Goal: Task Accomplishment & Management: Manage account settings

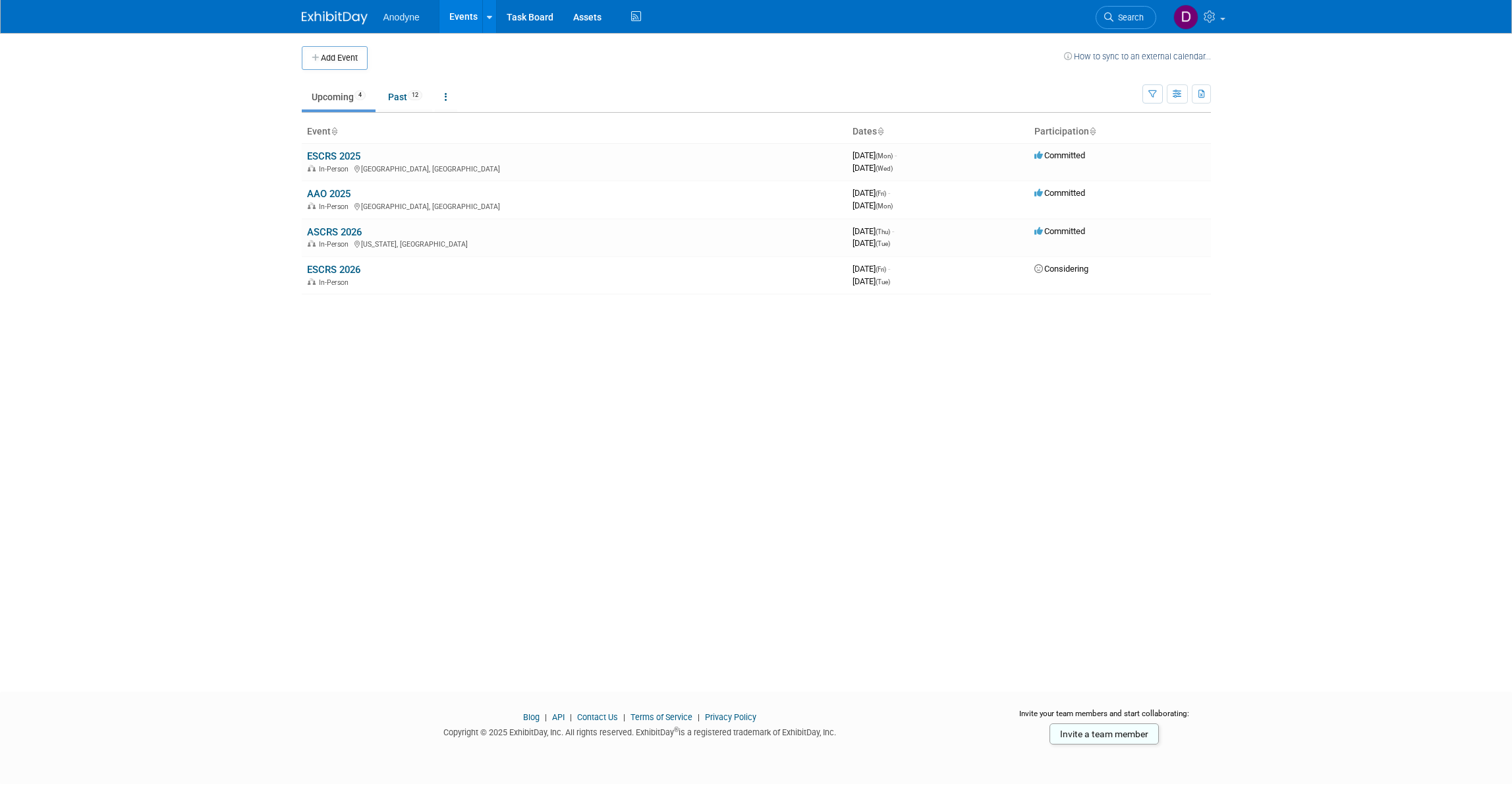
click at [346, 155] on link "ESCRS 2025" at bounding box center [334, 156] width 53 height 12
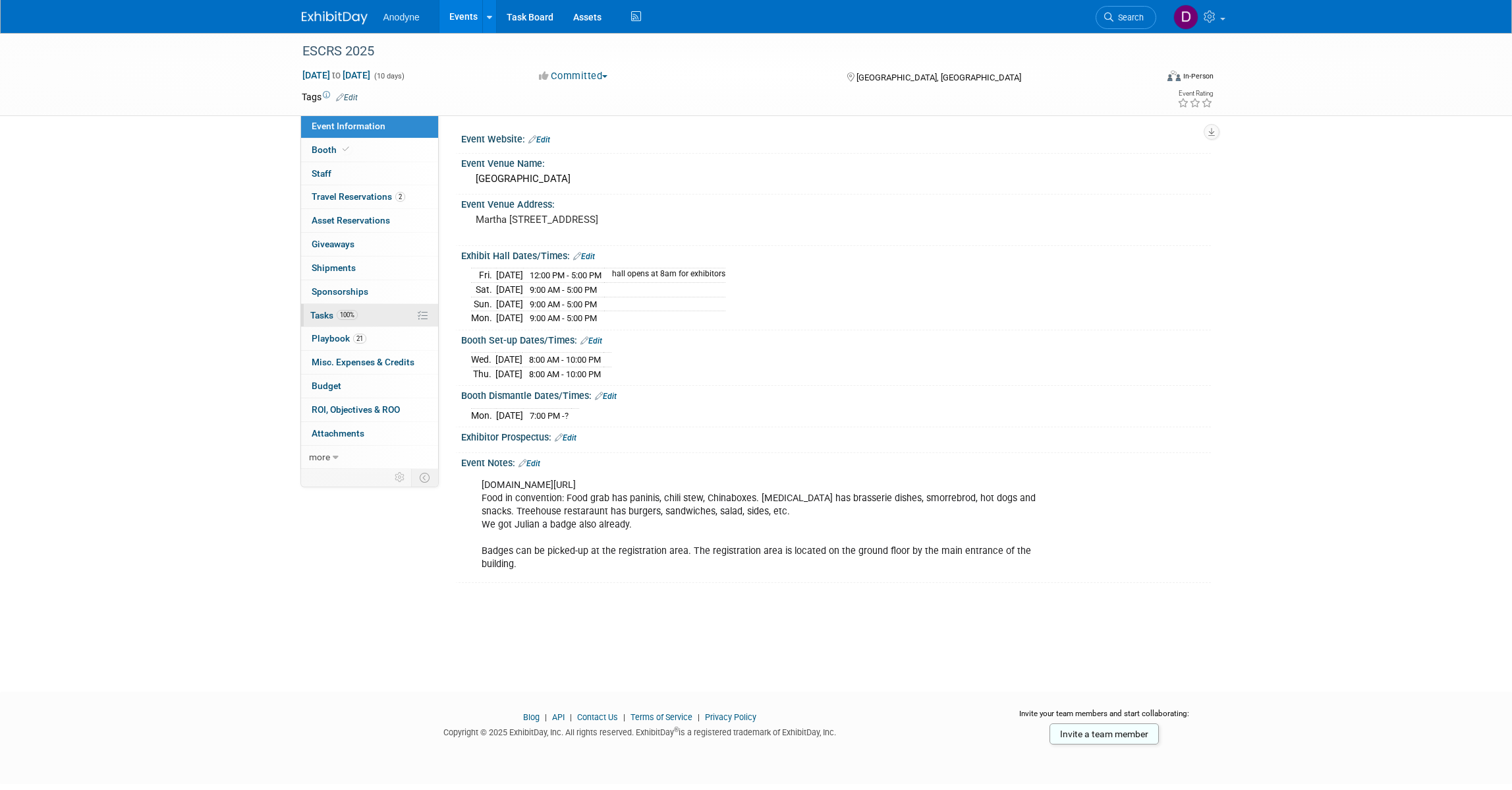
click at [389, 321] on link "100% Tasks 100%" at bounding box center [369, 315] width 137 height 23
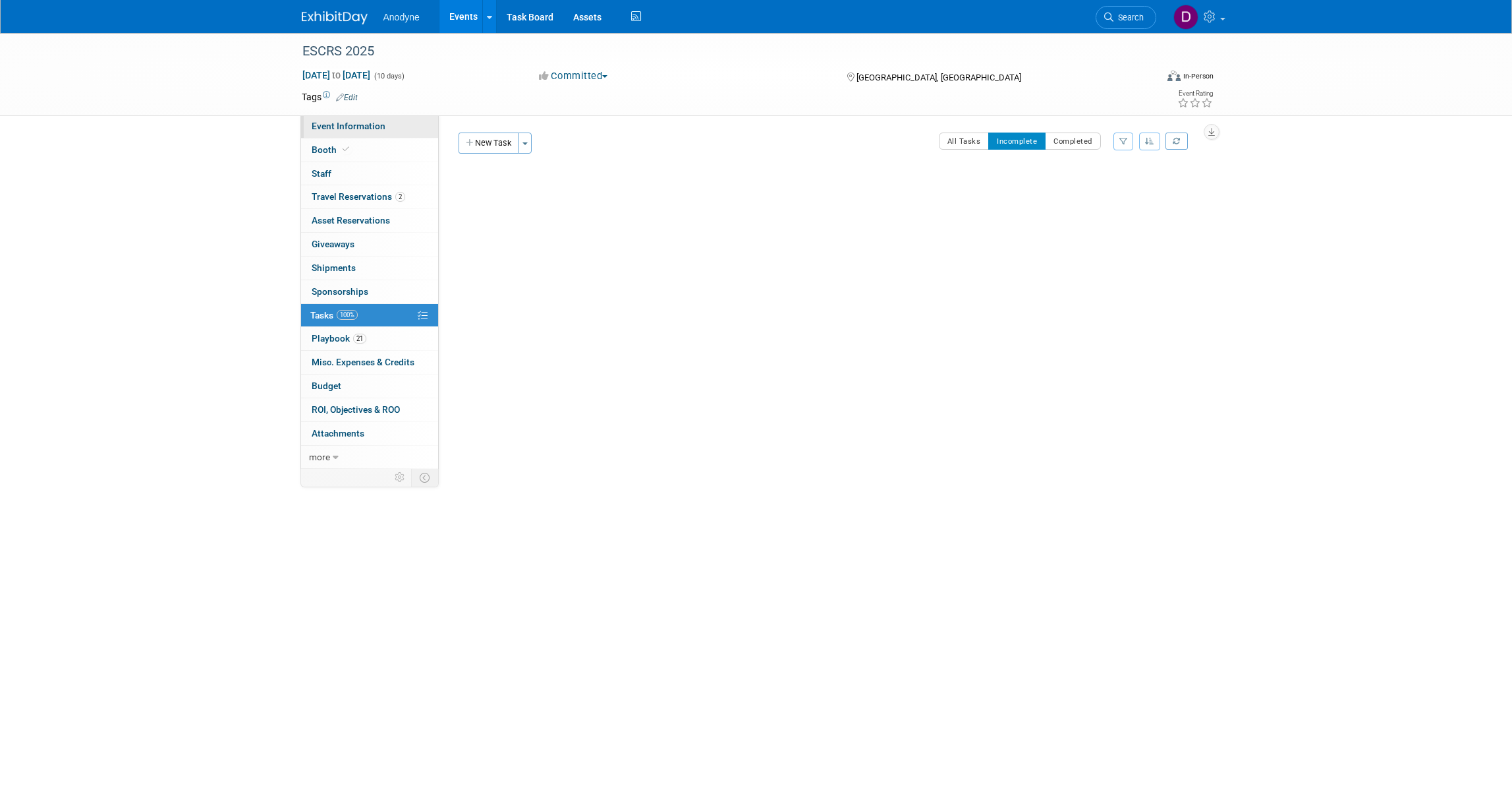
click at [386, 136] on link "Event Information" at bounding box center [369, 126] width 137 height 23
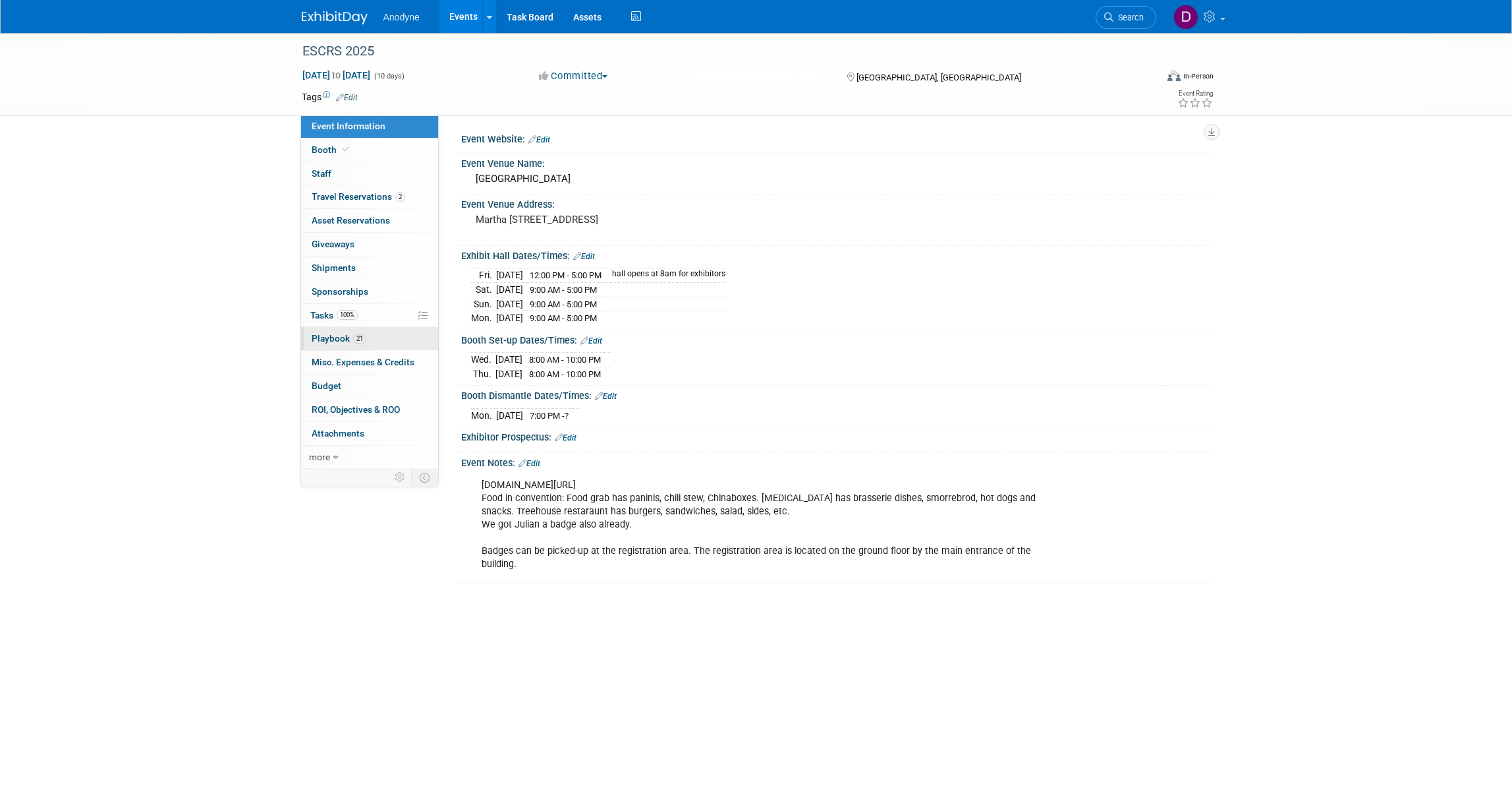
click at [388, 330] on link "21 Playbook 21" at bounding box center [369, 338] width 137 height 23
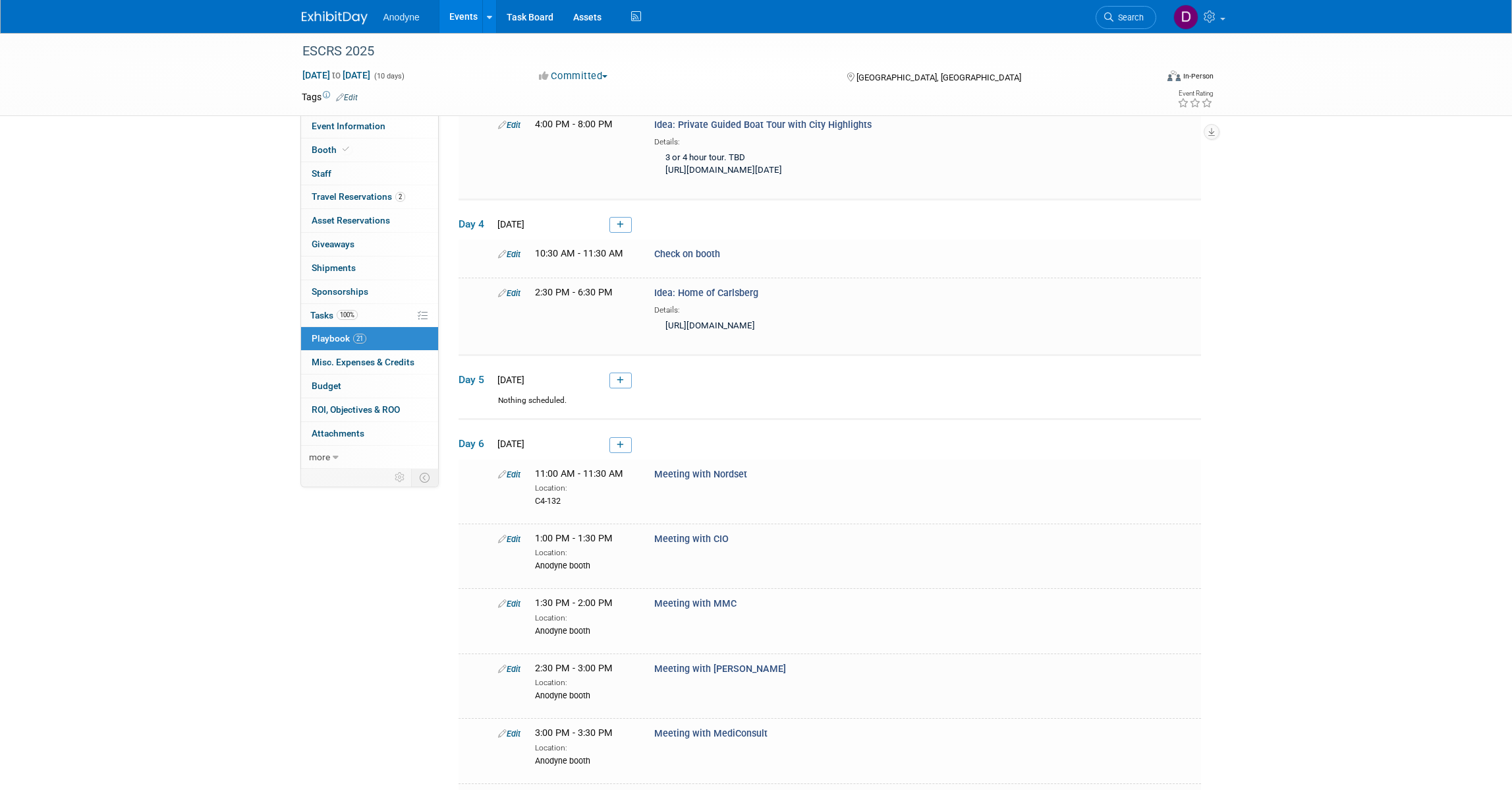
scroll to position [577, 0]
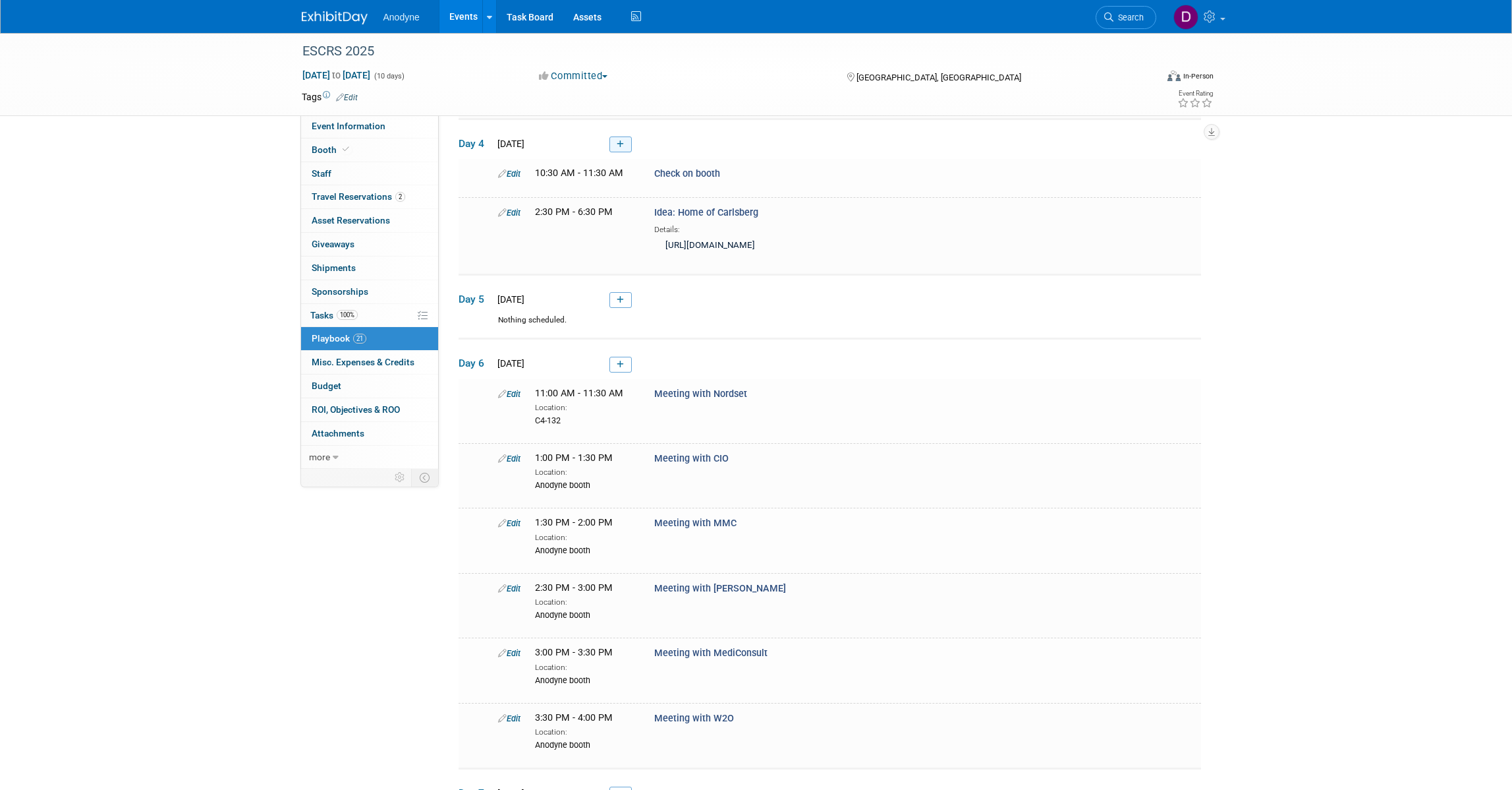
click at [628, 153] on link at bounding box center [621, 144] width 22 height 16
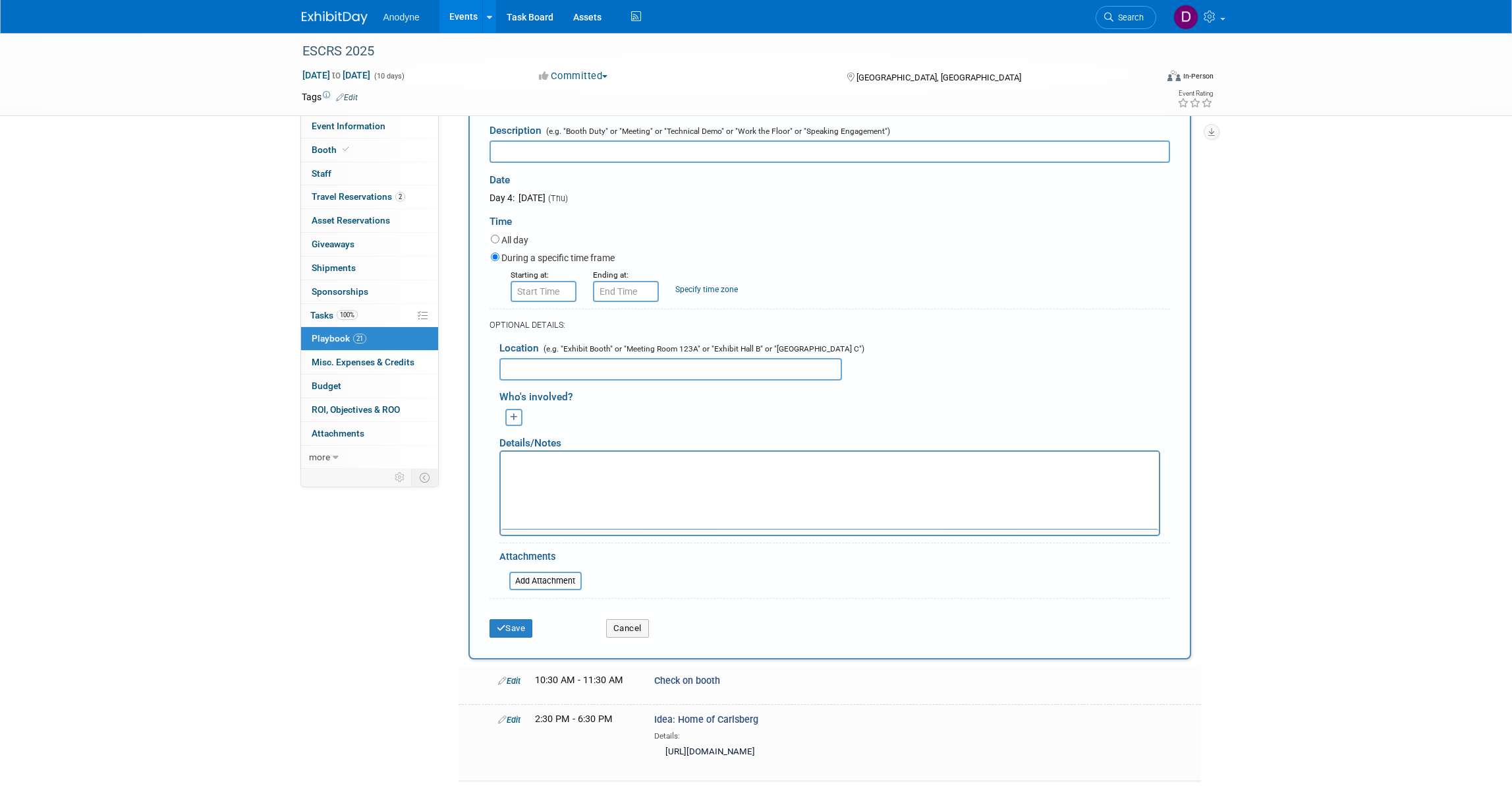
scroll to position [0, 0]
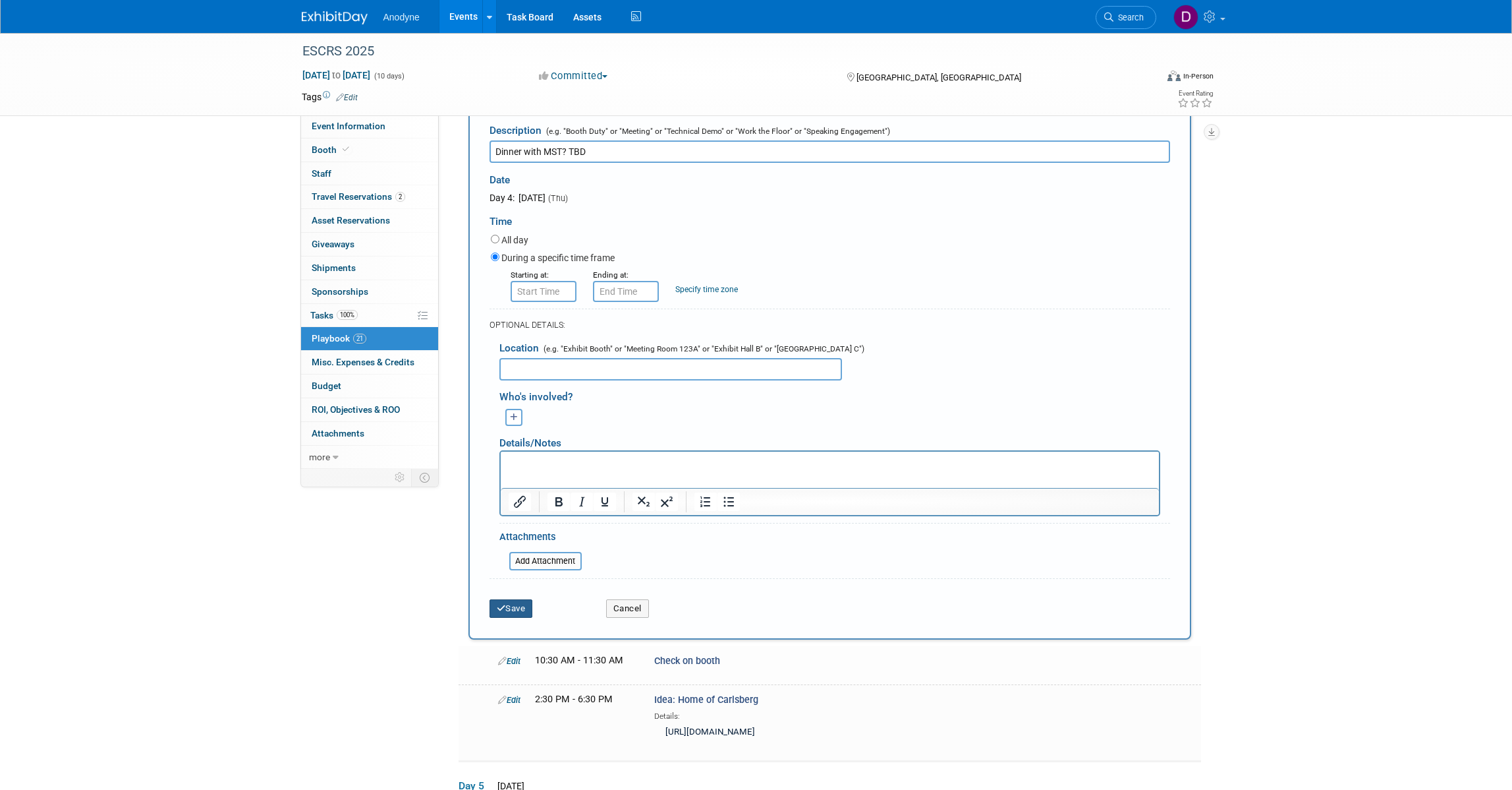
type input "Dinner with MST? TBD"
click at [531, 617] on button "Save" at bounding box center [511, 608] width 44 height 19
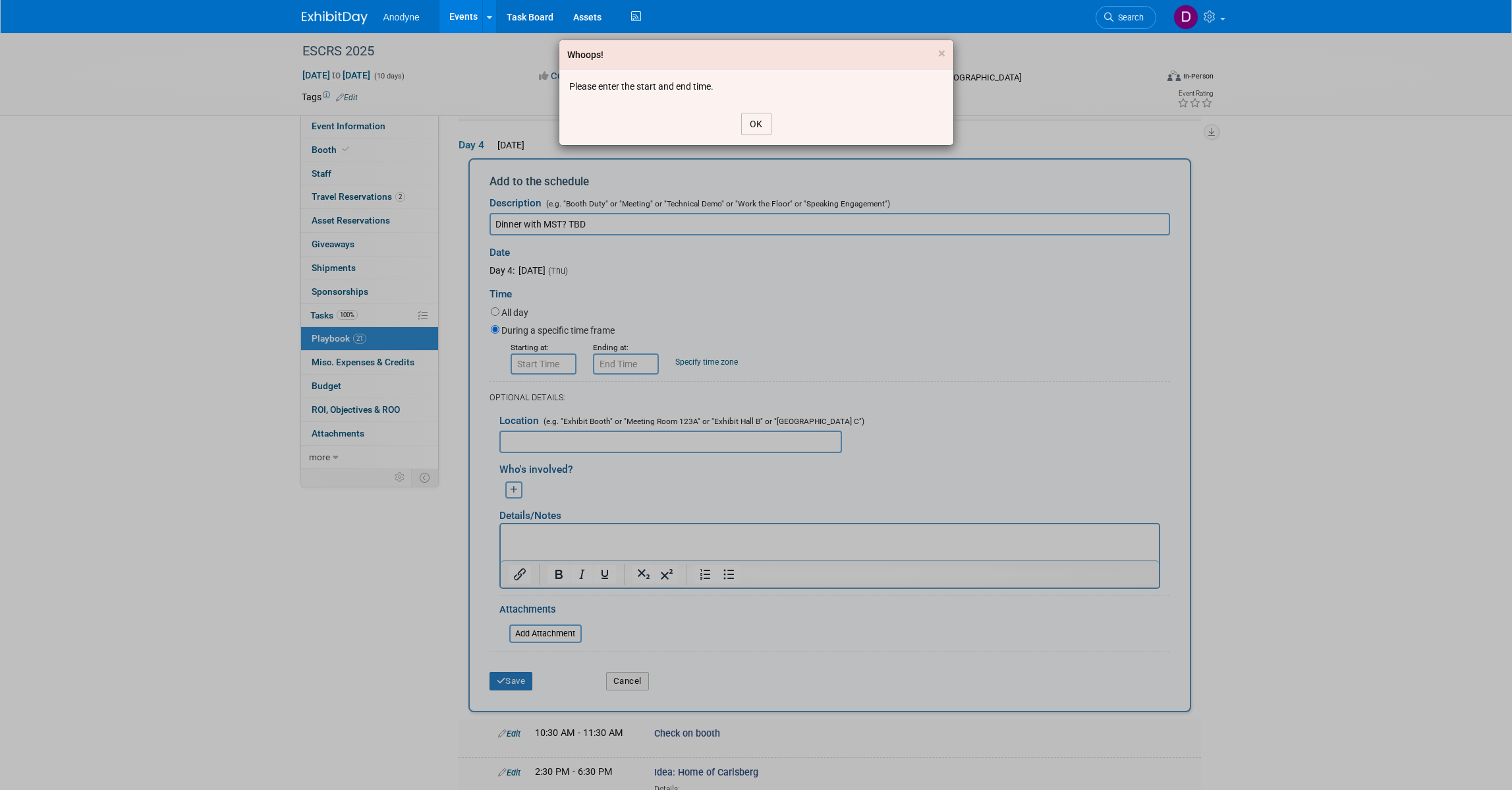
scroll to position [562, 0]
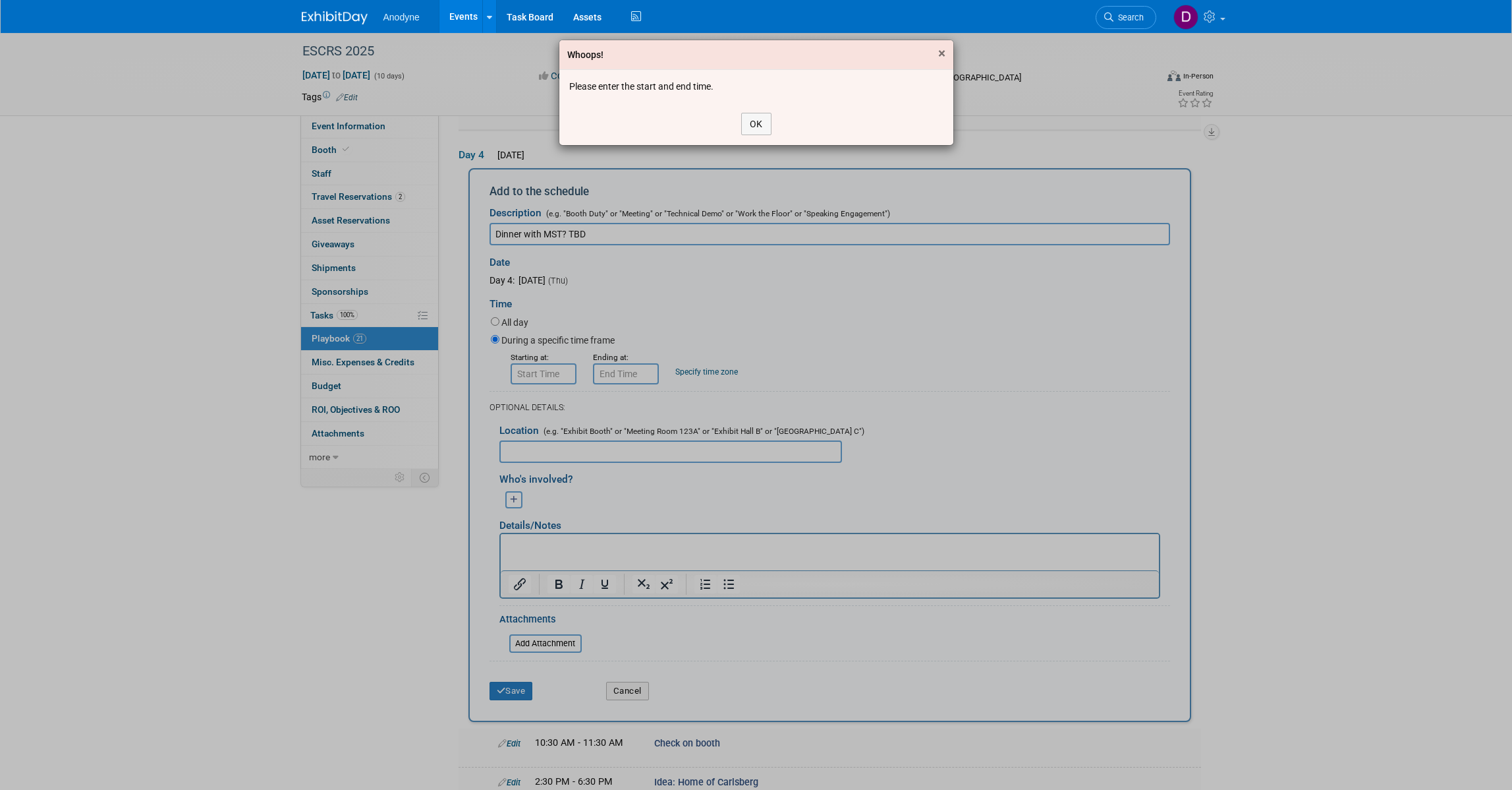
click at [938, 53] on span "×" at bounding box center [942, 53] width 7 height 16
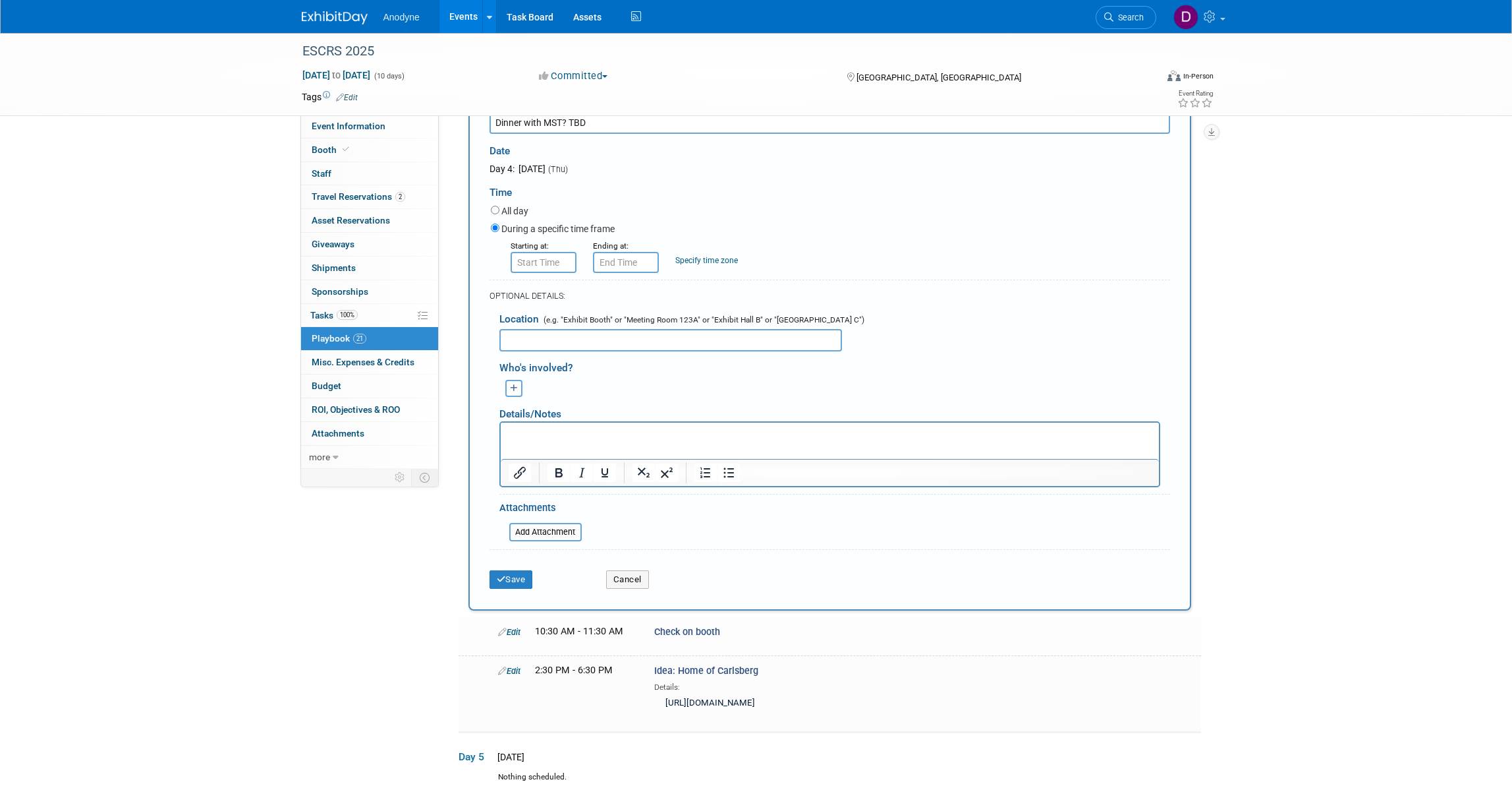
scroll to position [644, 0]
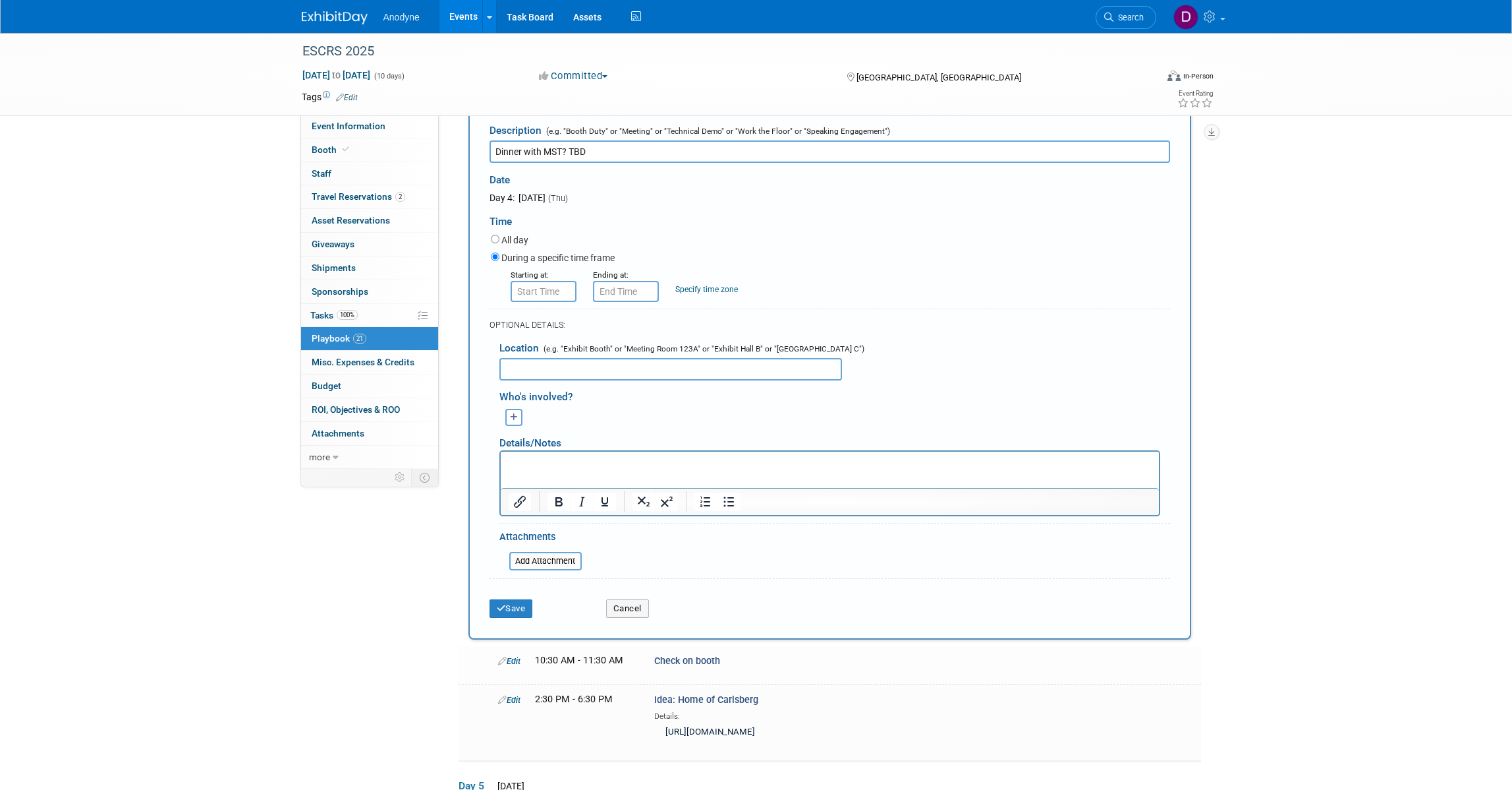
click at [515, 247] on label "All day" at bounding box center [515, 240] width 27 height 13
click at [500, 244] on input "All day" at bounding box center [495, 239] width 9 height 9
radio input "true"
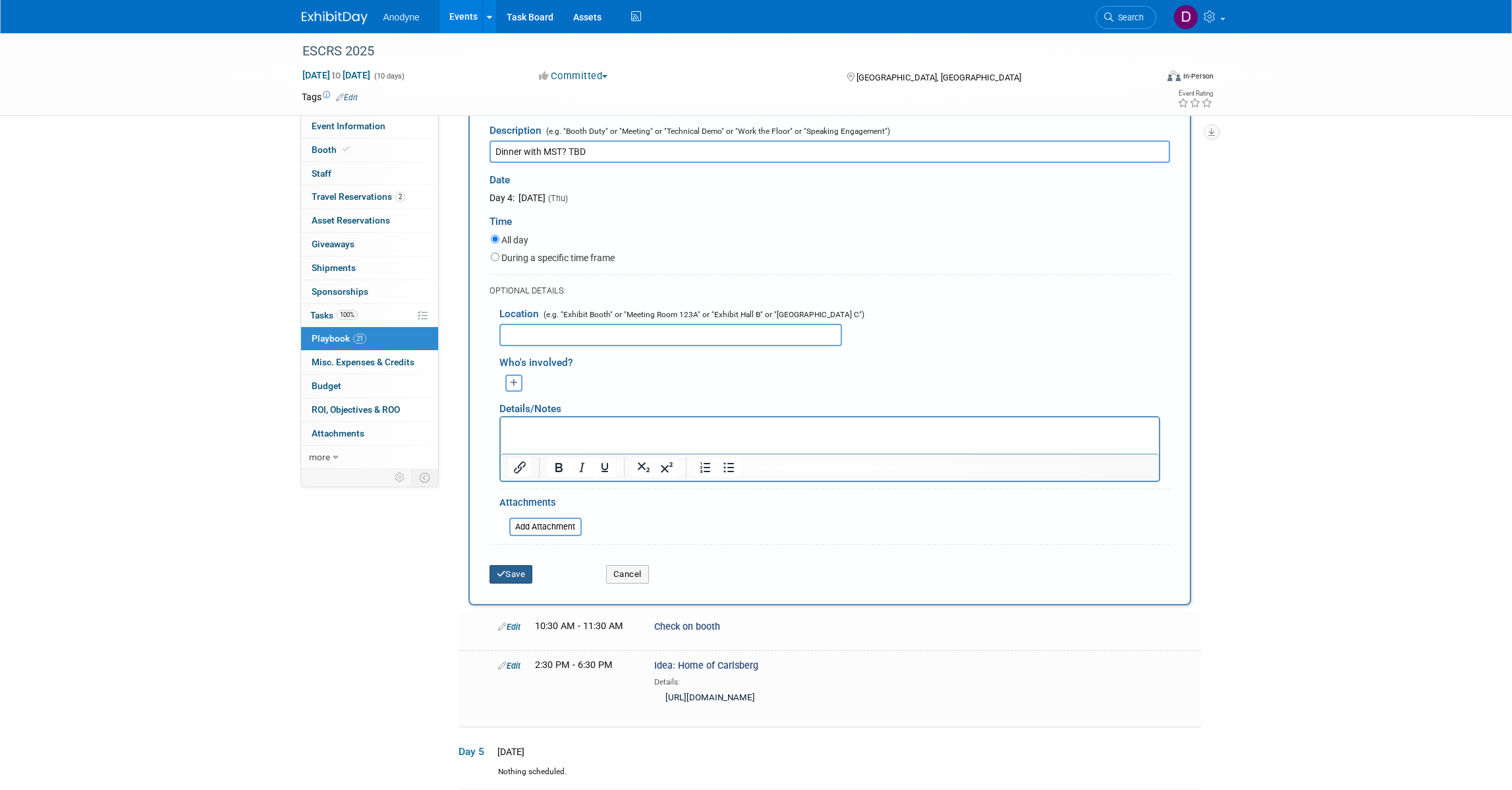
click at [514, 583] on button "Save" at bounding box center [511, 574] width 44 height 19
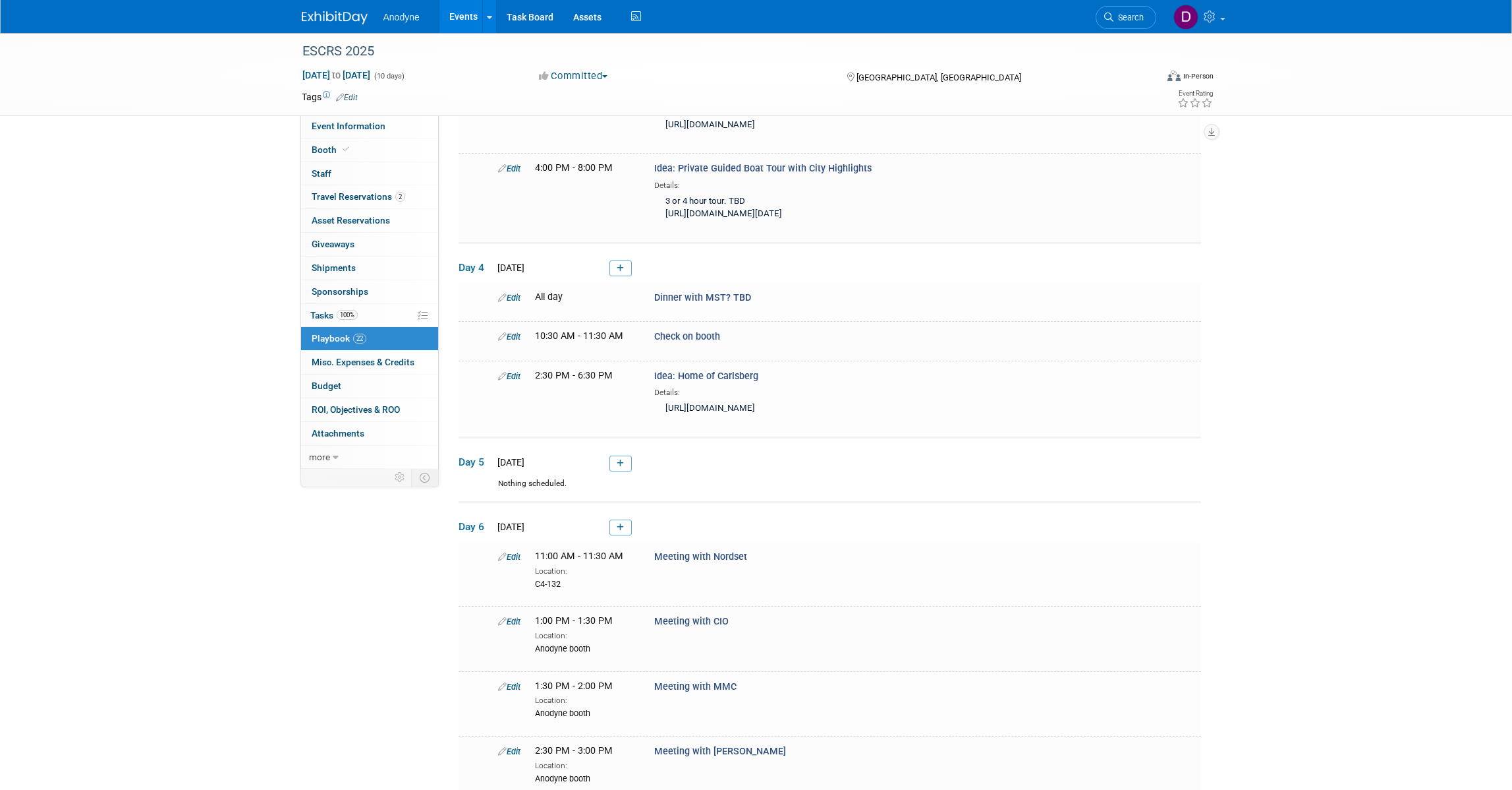
scroll to position [478, 0]
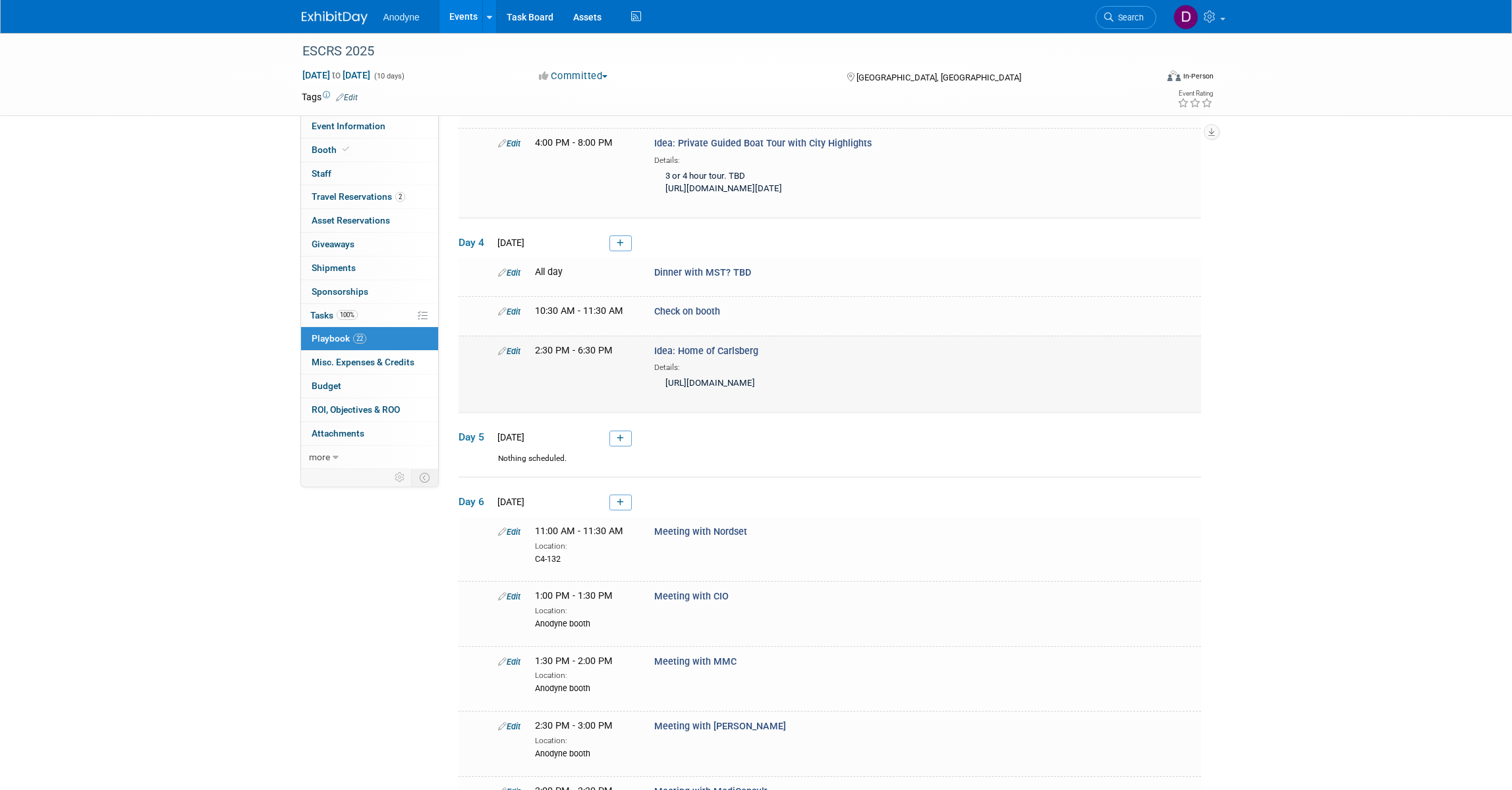
click at [517, 356] on link "Edit" at bounding box center [509, 350] width 22 height 10
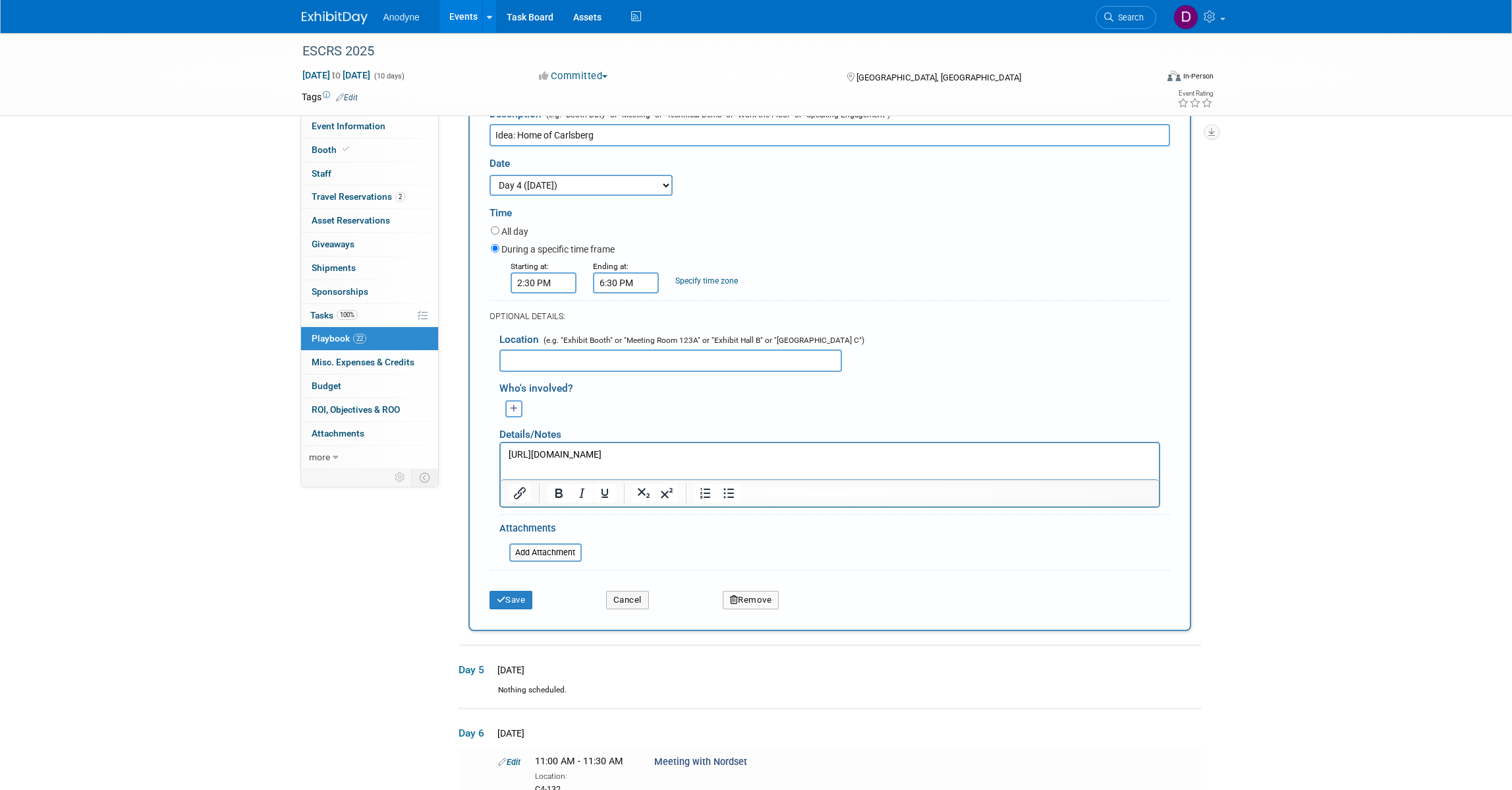
scroll to position [0, 0]
click at [552, 293] on input "2:30 PM" at bounding box center [543, 283] width 66 height 21
click at [524, 355] on td "02" at bounding box center [541, 343] width 55 height 24
click at [539, 355] on span "02" at bounding box center [541, 343] width 25 height 24
drag, startPoint x: 565, startPoint y: 381, endPoint x: 614, endPoint y: 397, distance: 51.5
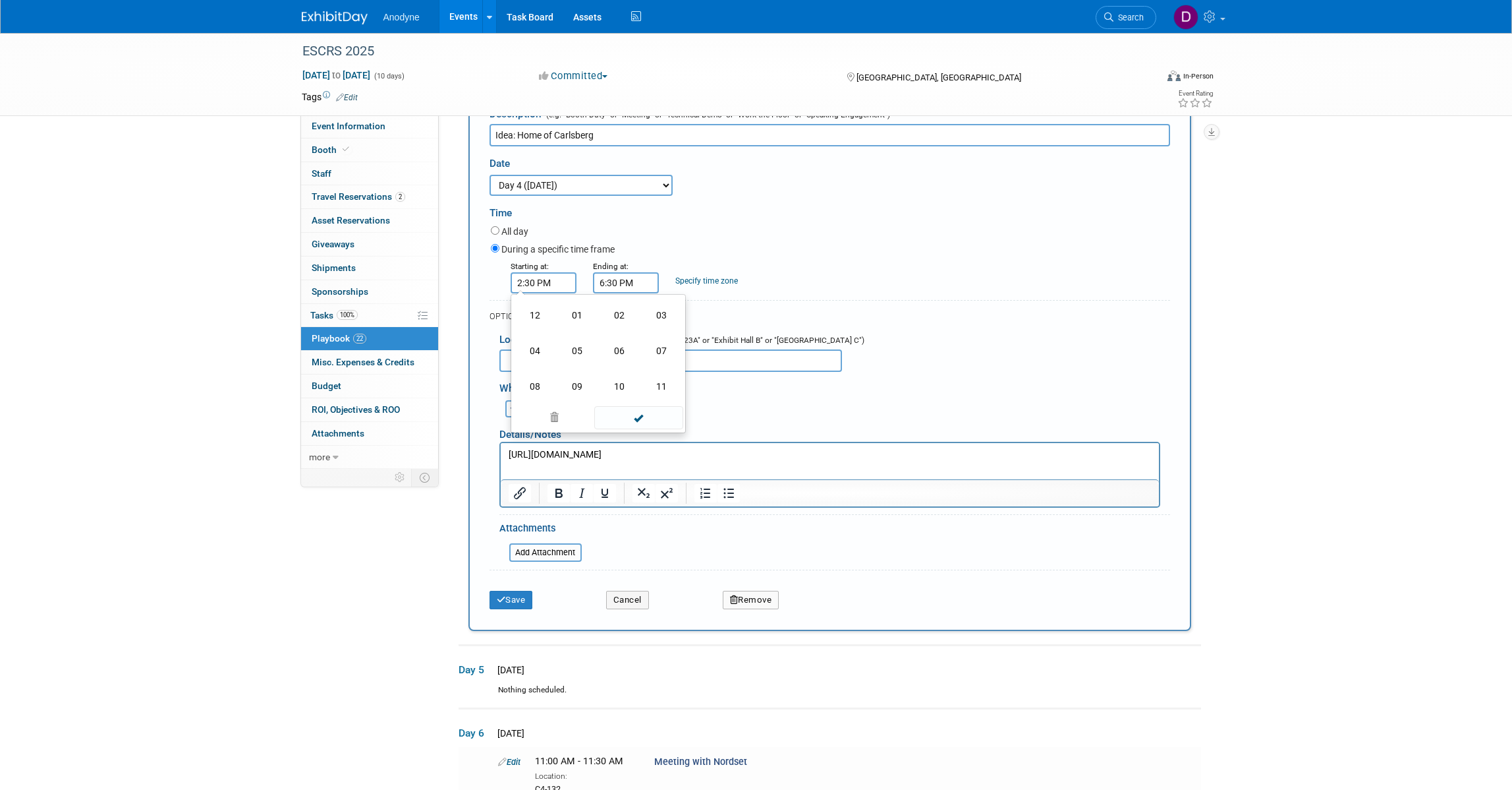
click at [568, 333] on td "01" at bounding box center [577, 315] width 42 height 36
click at [653, 354] on button "PM" at bounding box center [656, 343] width 24 height 22
click at [605, 355] on span "30" at bounding box center [603, 343] width 25 height 24
click at [538, 333] on td "00" at bounding box center [534, 315] width 42 height 36
drag, startPoint x: 649, startPoint y: 404, endPoint x: 656, endPoint y: 425, distance: 22.1
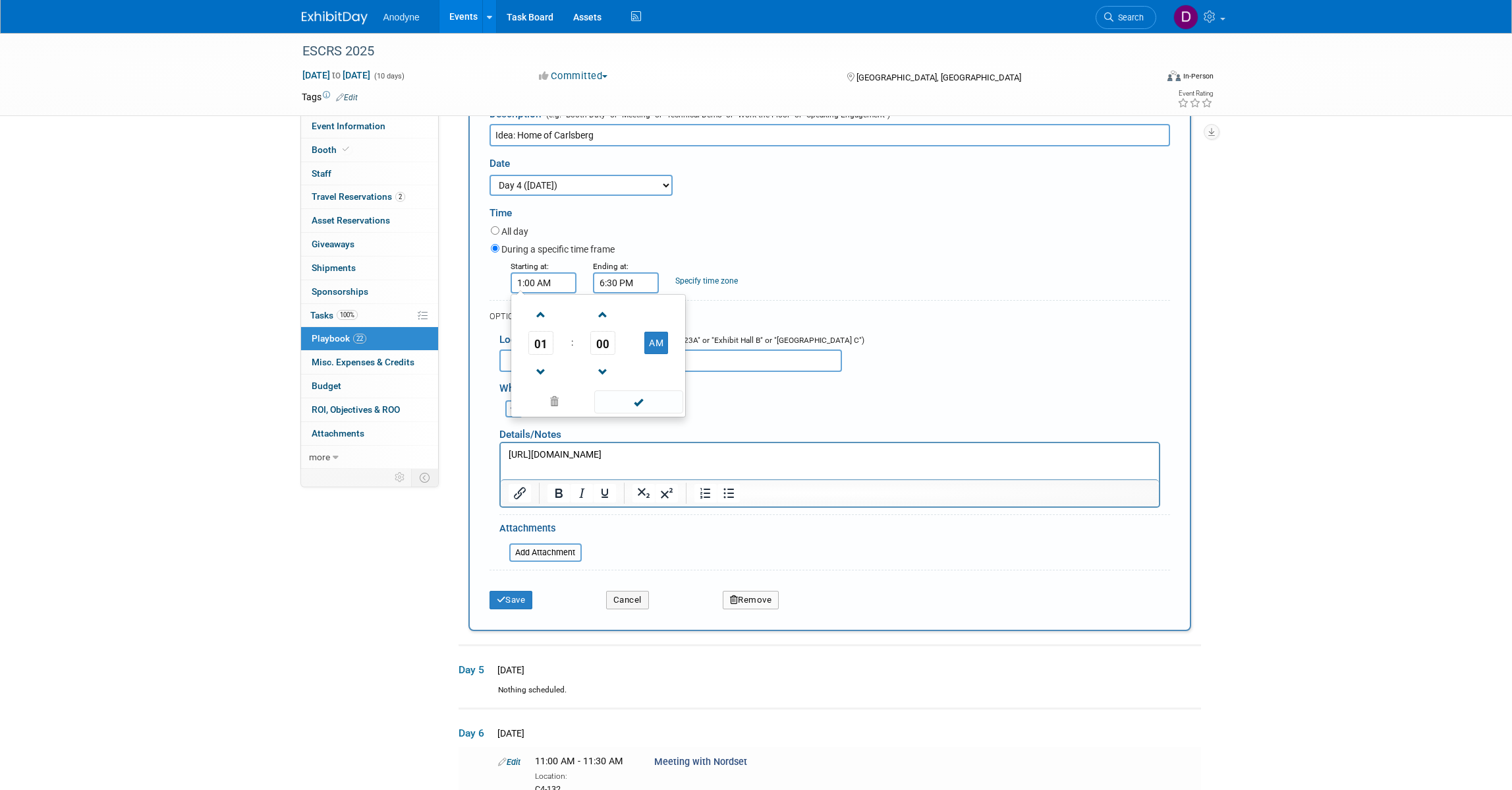
click at [651, 354] on button "AM" at bounding box center [656, 343] width 24 height 22
type input "1:00 PM"
click at [644, 413] on span at bounding box center [639, 401] width 89 height 23
click at [622, 361] on form "Description (e.g. "Booth Duty" or "Meeting" or "Technical Demo" or "Work the Fl…" at bounding box center [830, 358] width 681 height 515
click at [623, 293] on input "6:30 PM" at bounding box center [625, 283] width 66 height 21
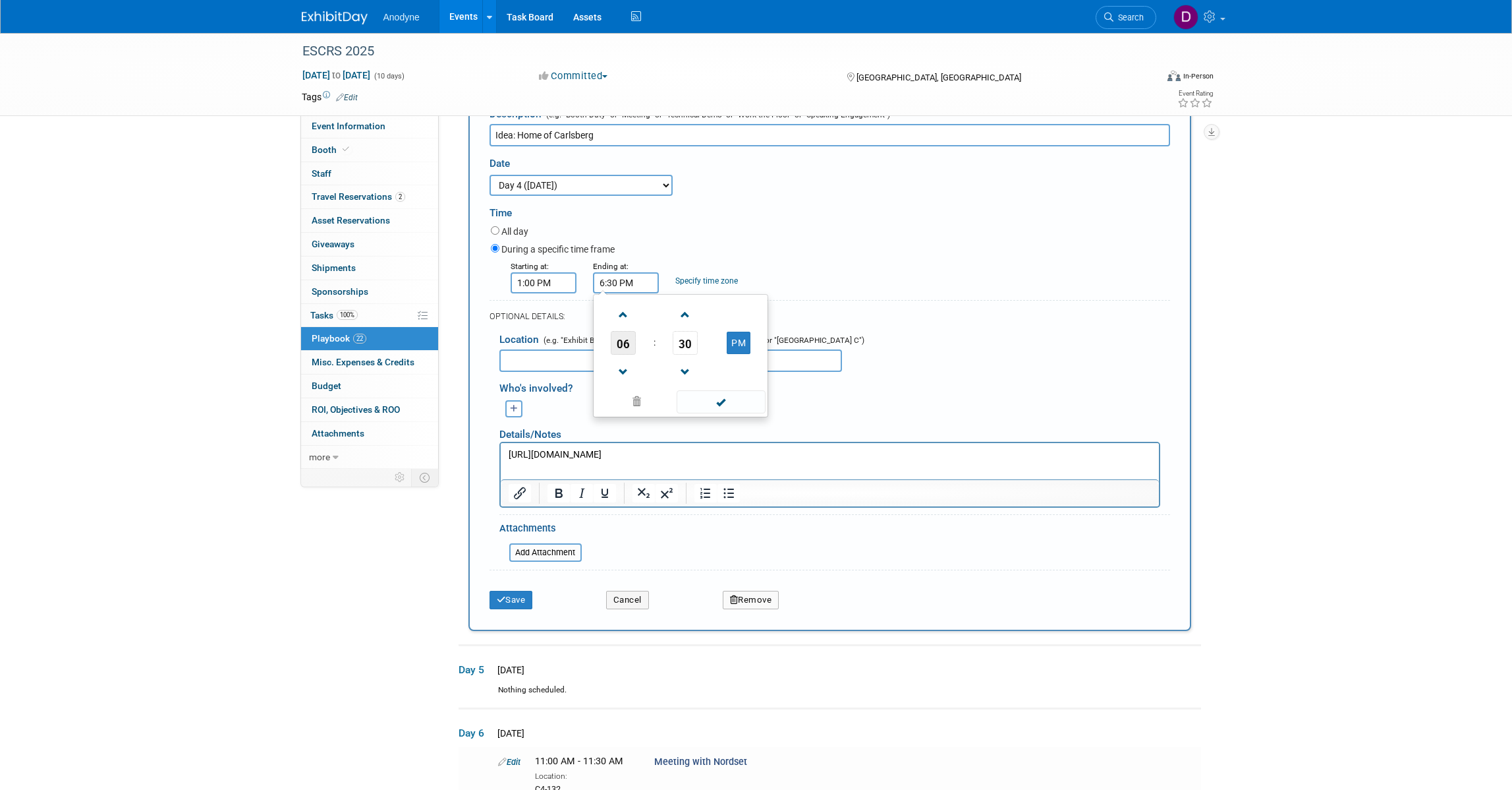
click at [627, 355] on span "06" at bounding box center [623, 343] width 25 height 24
click at [652, 369] on td "05" at bounding box center [659, 351] width 42 height 36
type input "5:30 PM"
click at [688, 355] on span "30" at bounding box center [685, 343] width 25 height 24
drag, startPoint x: 588, startPoint y: 384, endPoint x: 604, endPoint y: 386, distance: 16.1
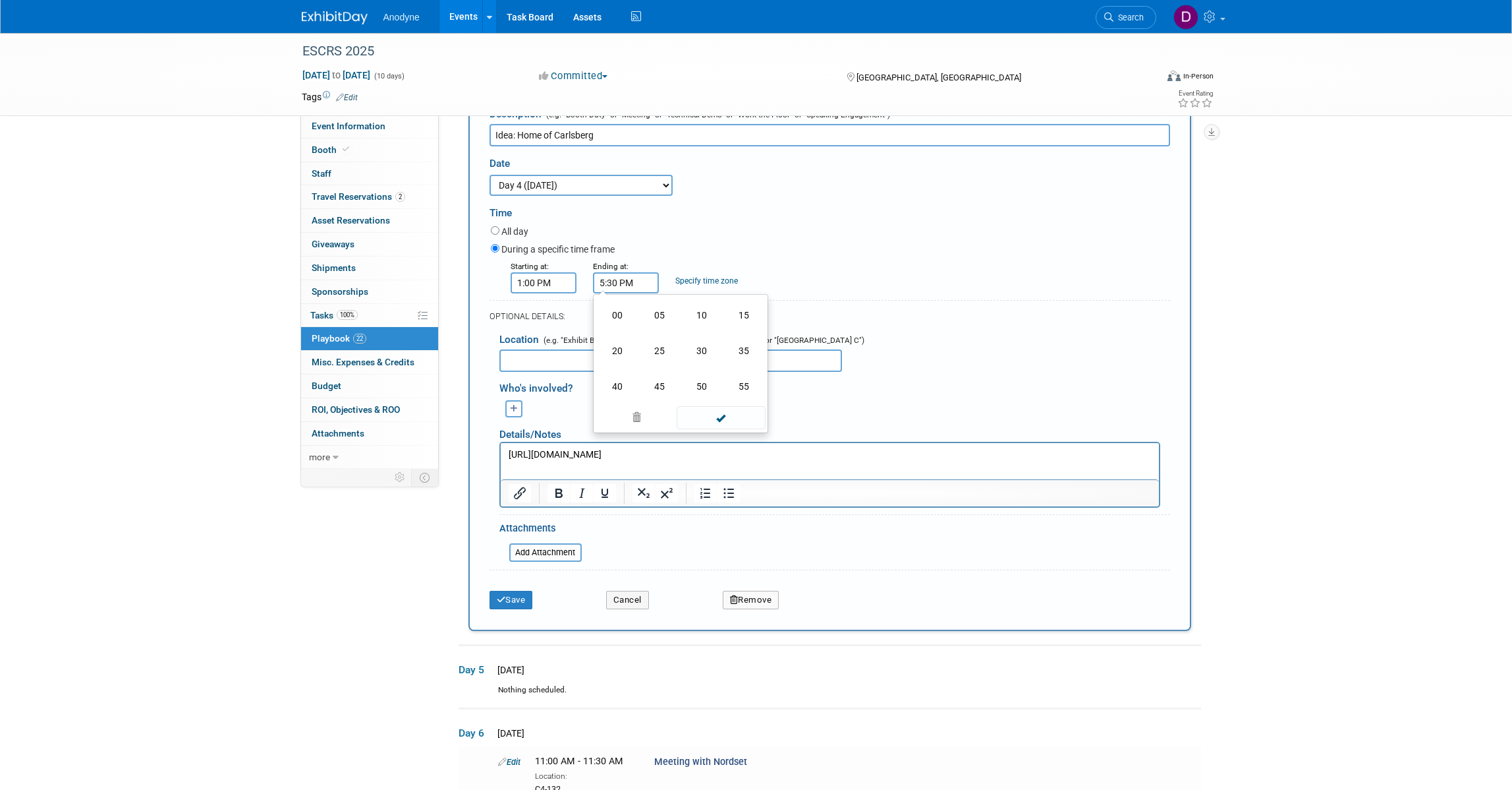
click at [591, 322] on div "OPTIONAL DETAILS:" at bounding box center [830, 316] width 681 height 12
click at [642, 361] on form "Description (e.g. "Booth Duty" or "Meeting" or "Technical Demo" or "Work the Fl…" at bounding box center [830, 358] width 681 height 515
click at [515, 609] on button "Save" at bounding box center [511, 600] width 44 height 19
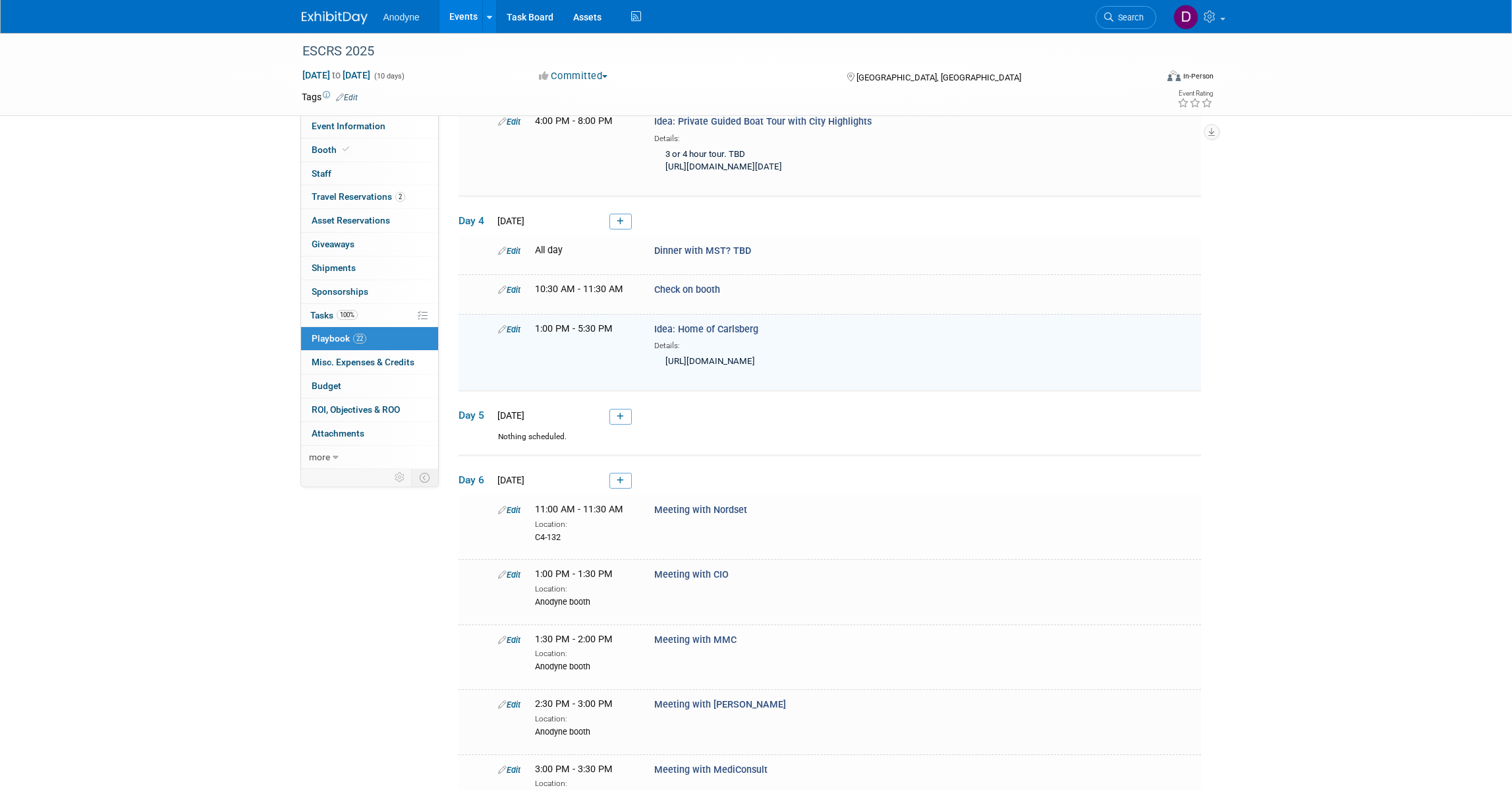
scroll to position [472, 0]
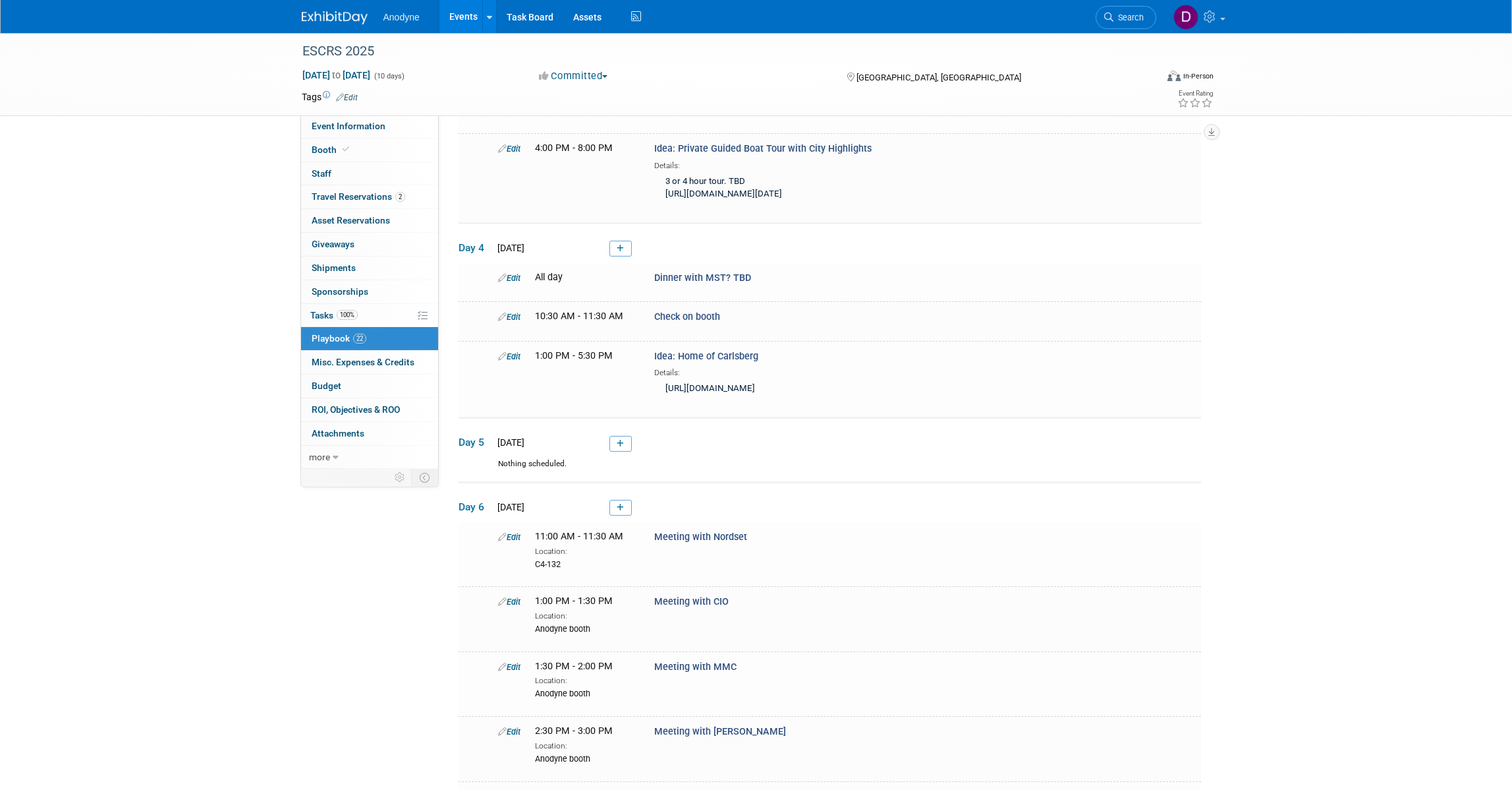
click at [1325, 287] on div "ESCRS 2025 Sep 8, 2025 to Sep 17, 2025 (10 days) Sep 8, 2025 to Sep 17, 2025 Co…" at bounding box center [756, 538] width 1512 height 1955
click at [617, 252] on icon at bounding box center [620, 248] width 7 height 8
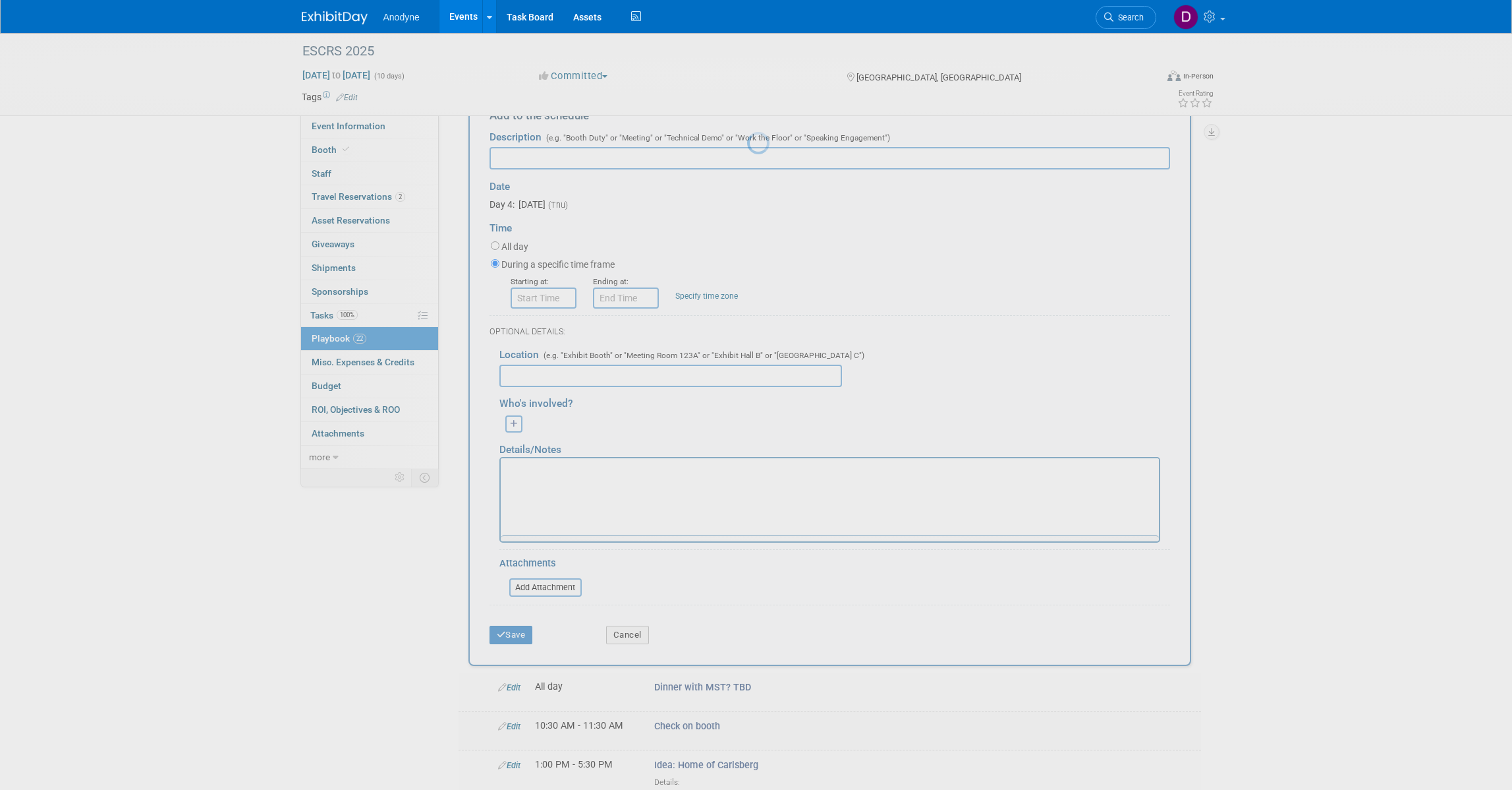
scroll to position [0, 0]
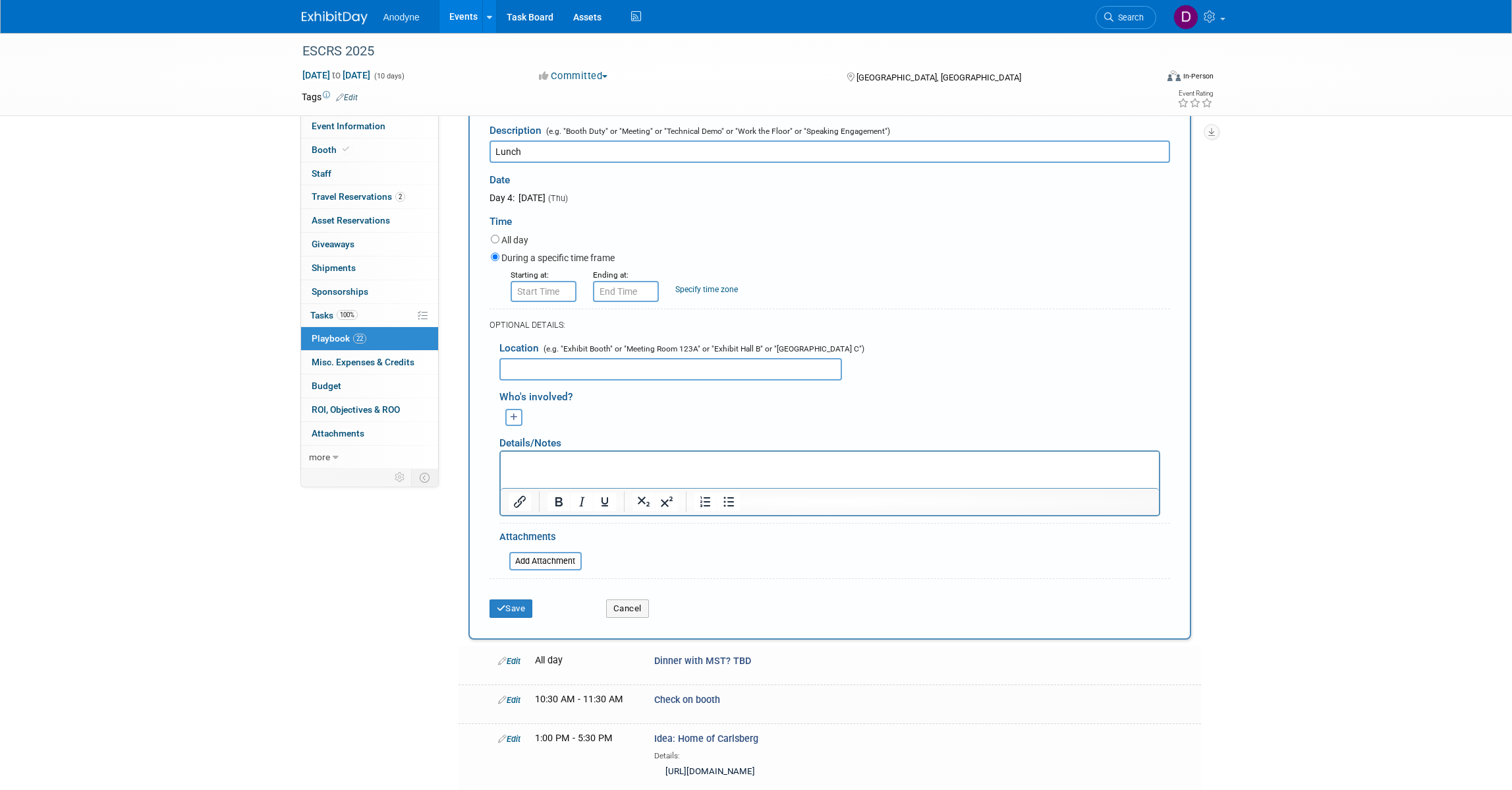
type input "Lunch"
click at [548, 302] on input "8:00 AM" at bounding box center [543, 291] width 66 height 21
click at [549, 363] on span "08" at bounding box center [541, 351] width 25 height 24
click at [659, 412] on td "11" at bounding box center [661, 394] width 42 height 36
click at [537, 363] on span "11" at bounding box center [541, 351] width 25 height 24
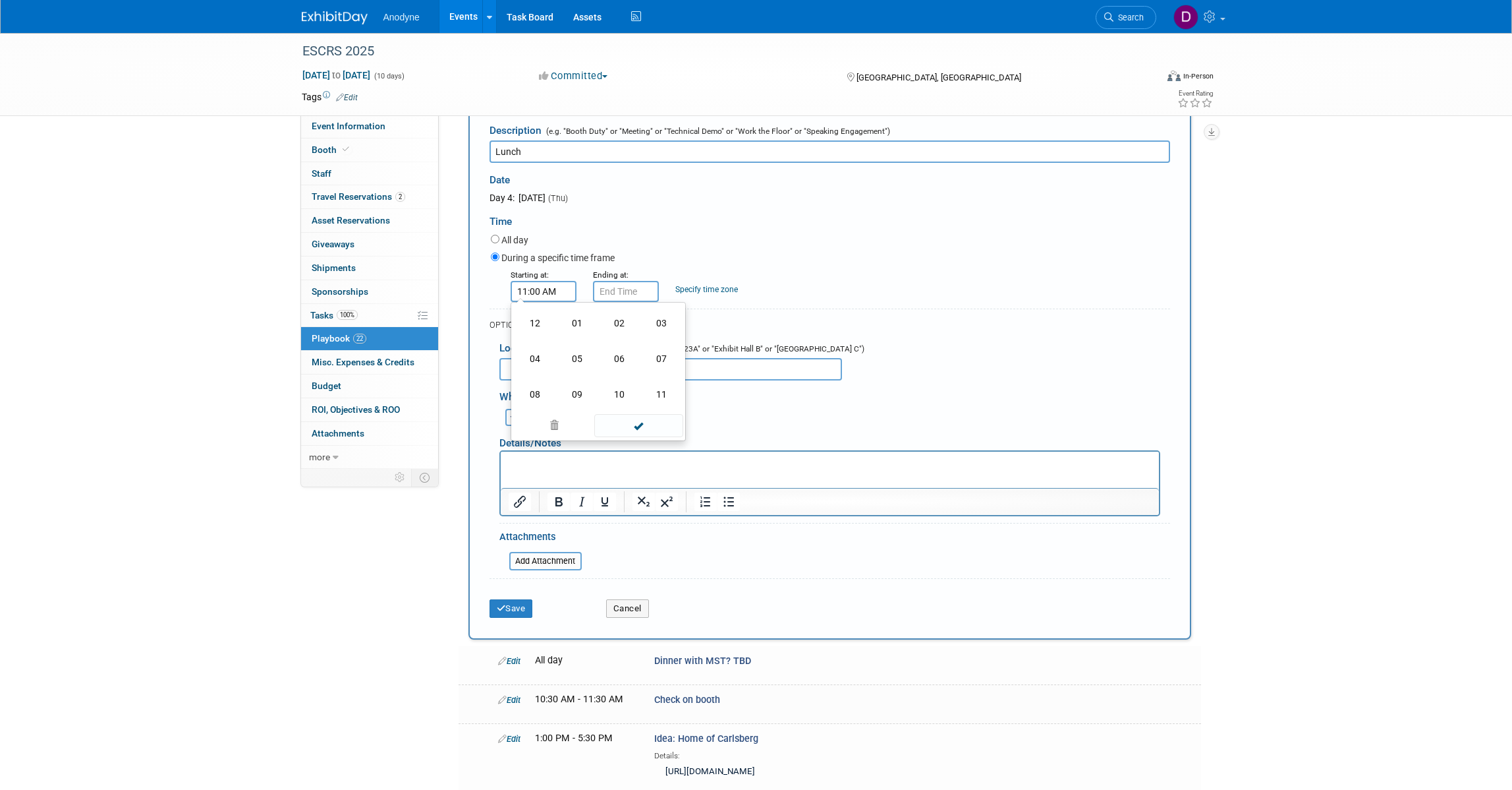
drag, startPoint x: 540, startPoint y: 394, endPoint x: 570, endPoint y: 401, distance: 30.8
click at [540, 341] on td "12" at bounding box center [534, 323] width 42 height 36
click at [653, 362] on button "AM" at bounding box center [656, 351] width 24 height 22
type input "12:00 PM"
click at [643, 421] on span at bounding box center [639, 409] width 89 height 23
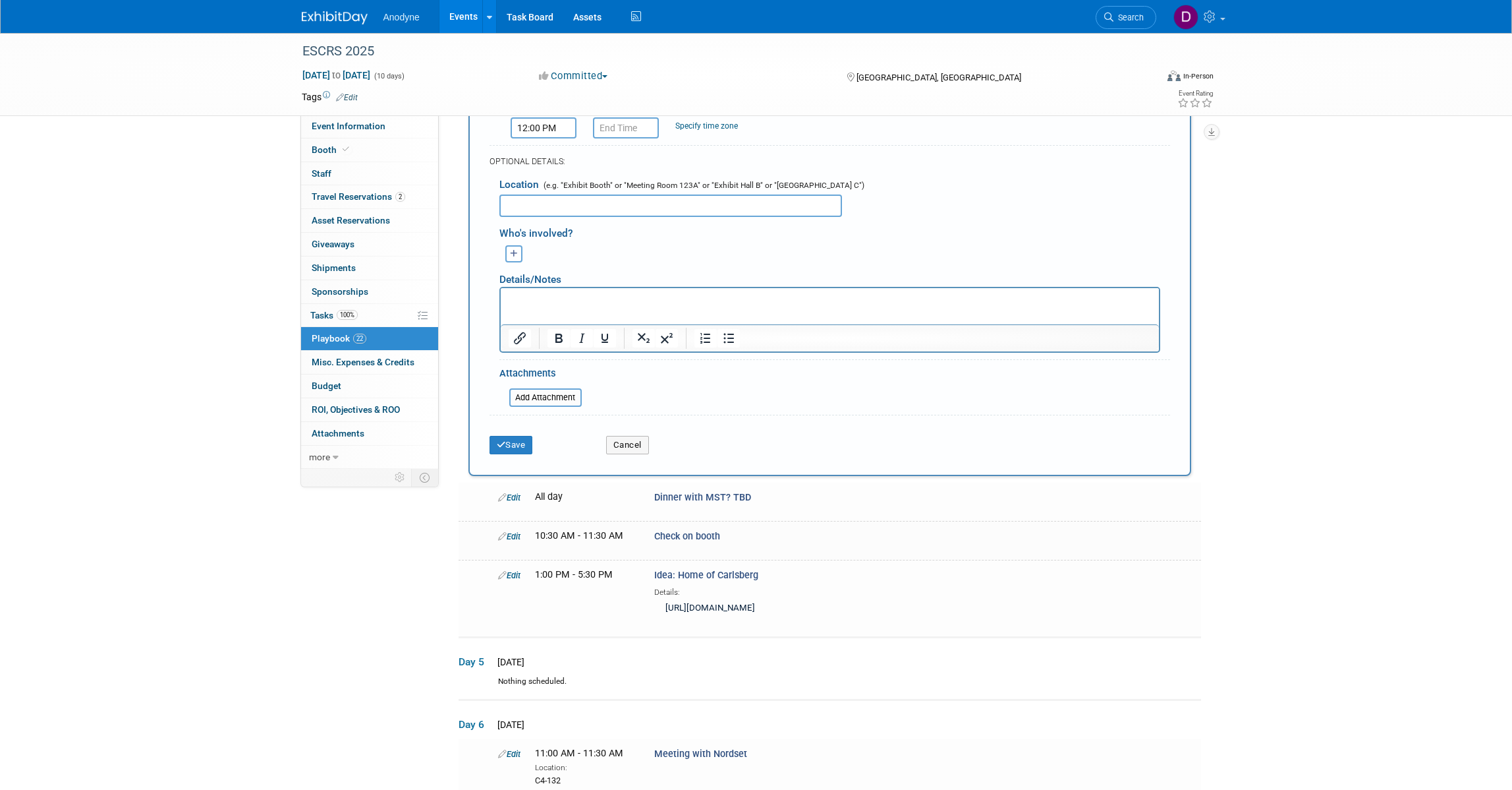
scroll to position [809, 0]
click at [634, 137] on input "12:00 PM" at bounding box center [625, 127] width 66 height 21
click at [685, 198] on span "00" at bounding box center [685, 186] width 25 height 24
click at [663, 247] on td "45" at bounding box center [659, 230] width 42 height 36
type input "12:45 PM"
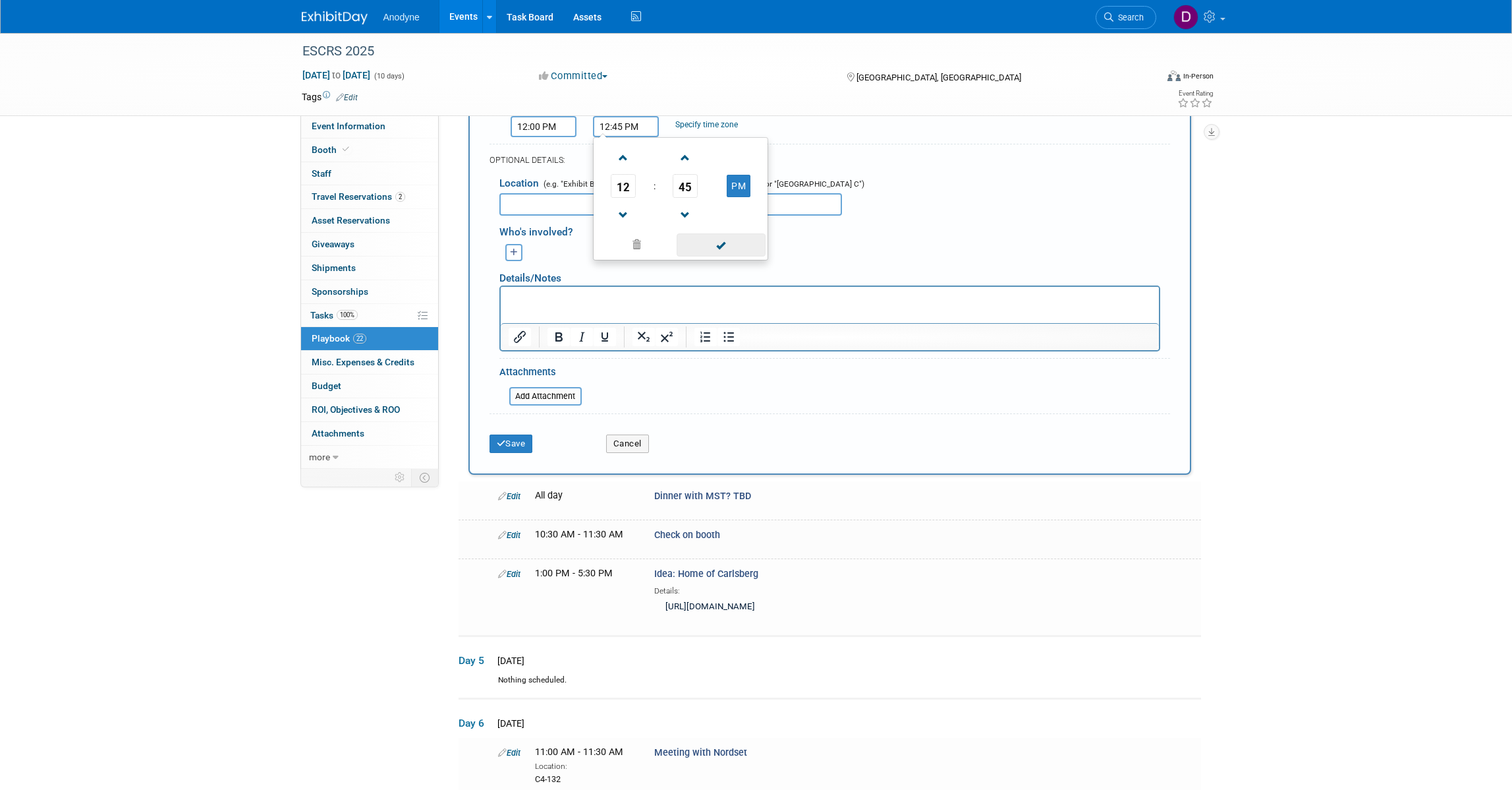
click at [710, 256] on span at bounding box center [721, 244] width 89 height 23
click at [520, 453] on button "Save" at bounding box center [511, 443] width 44 height 19
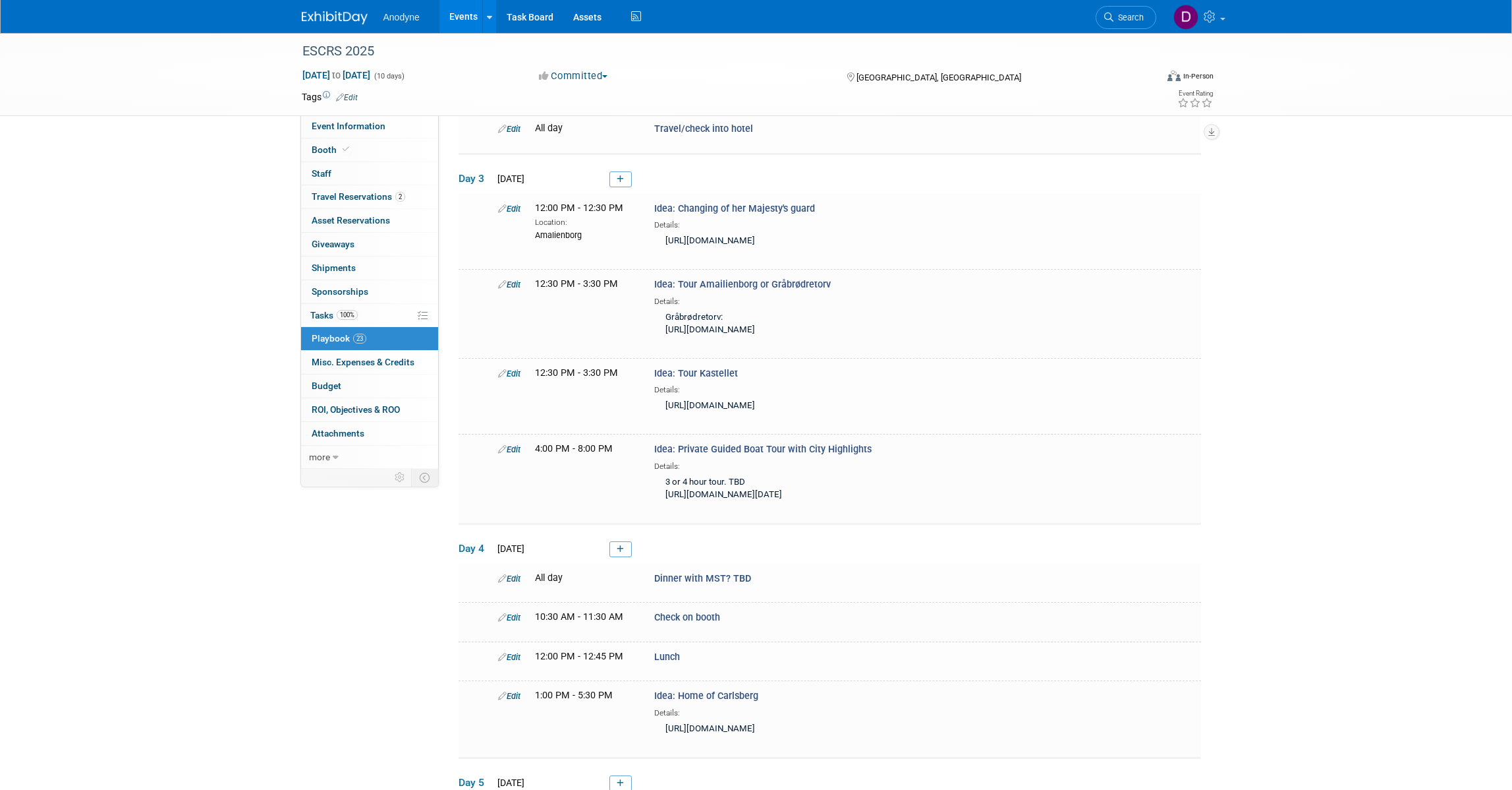
scroll to position [143, 0]
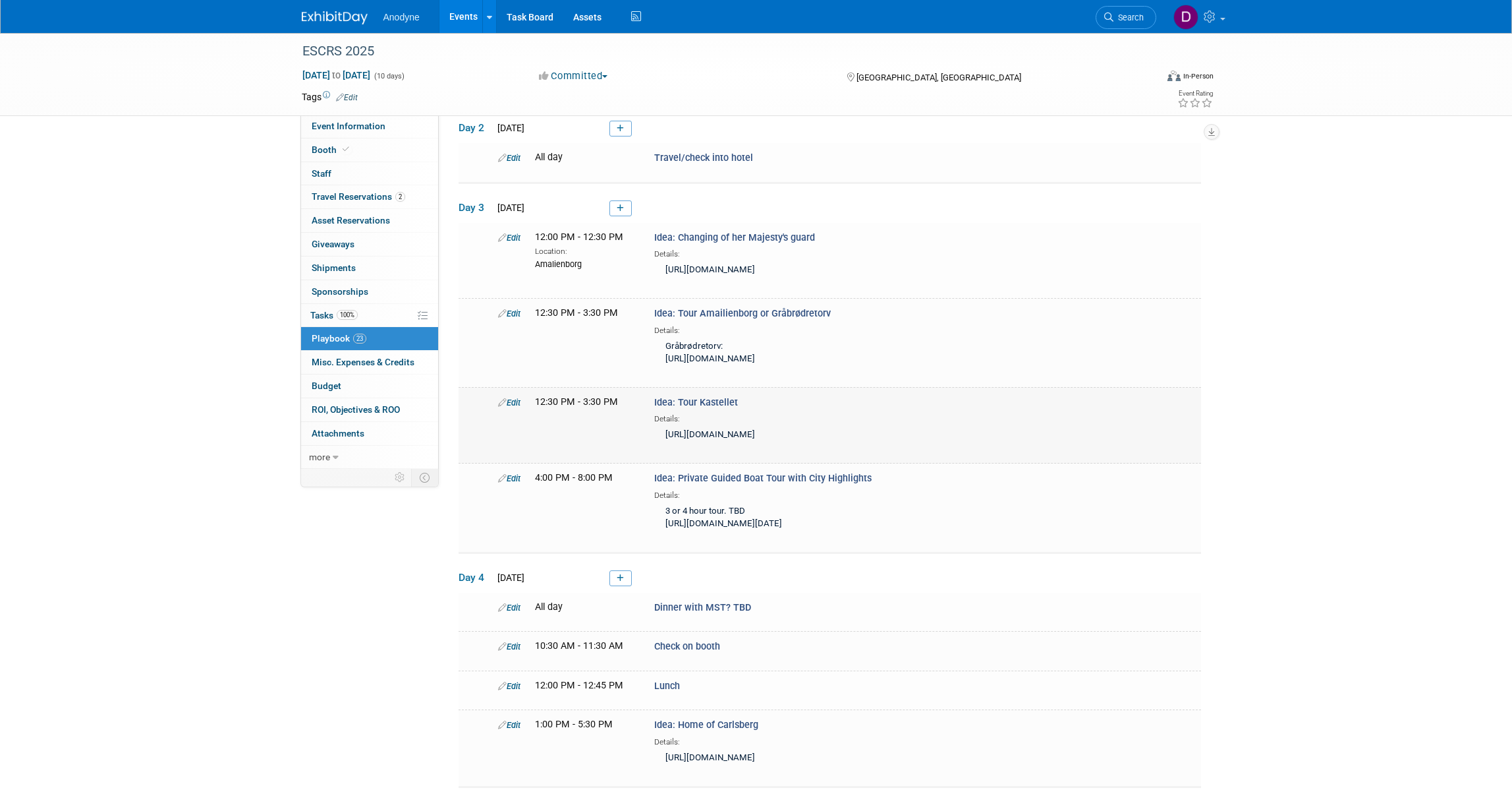
drag, startPoint x: 742, startPoint y: 436, endPoint x: 700, endPoint y: 435, distance: 42.0
click at [700, 435] on div "Idea: Tour Kastellet Details: https://www.tripadvisor.com/Attraction_Review-g18…" at bounding box center [824, 421] width 358 height 51
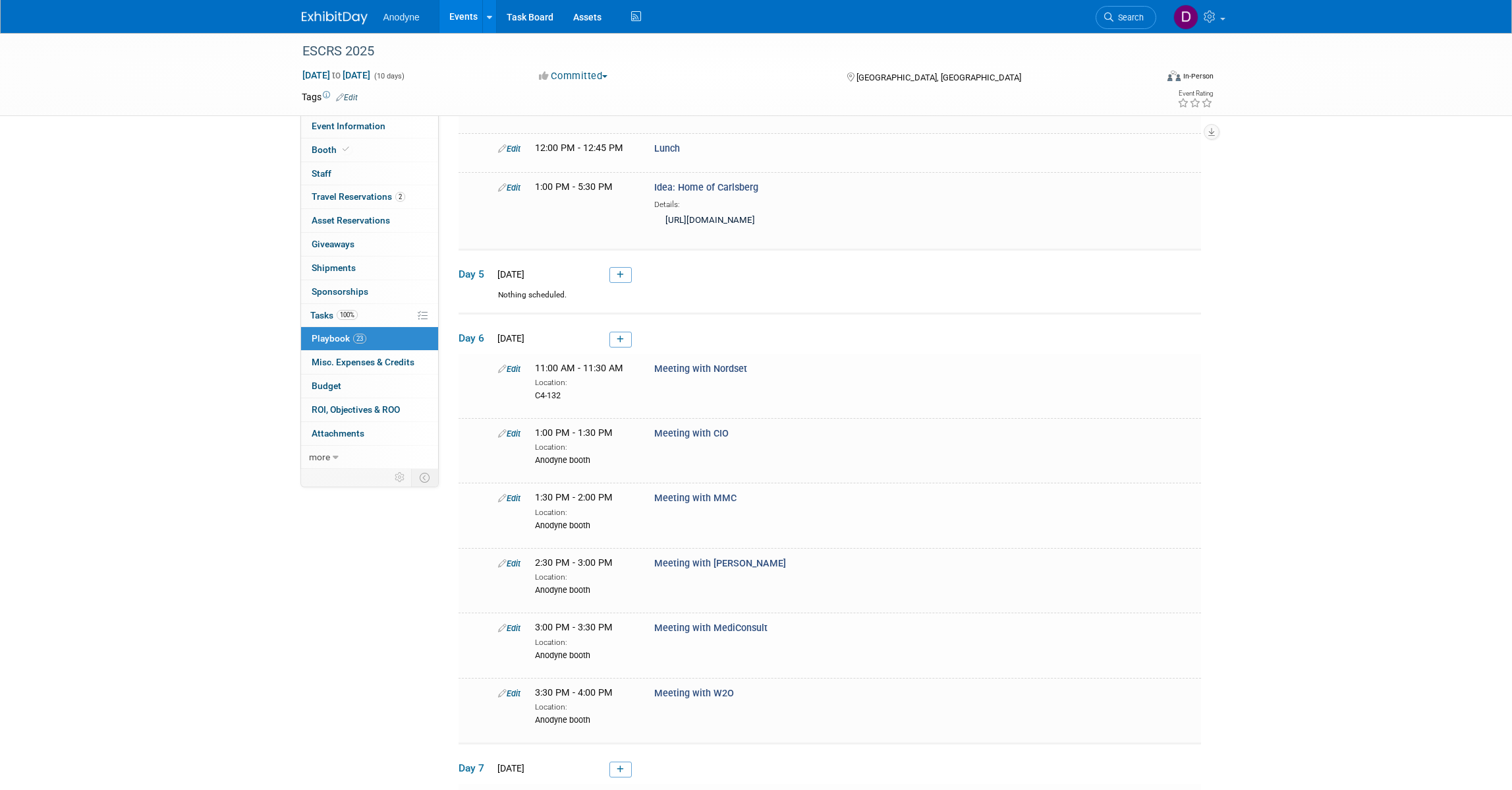
scroll to position [803, 0]
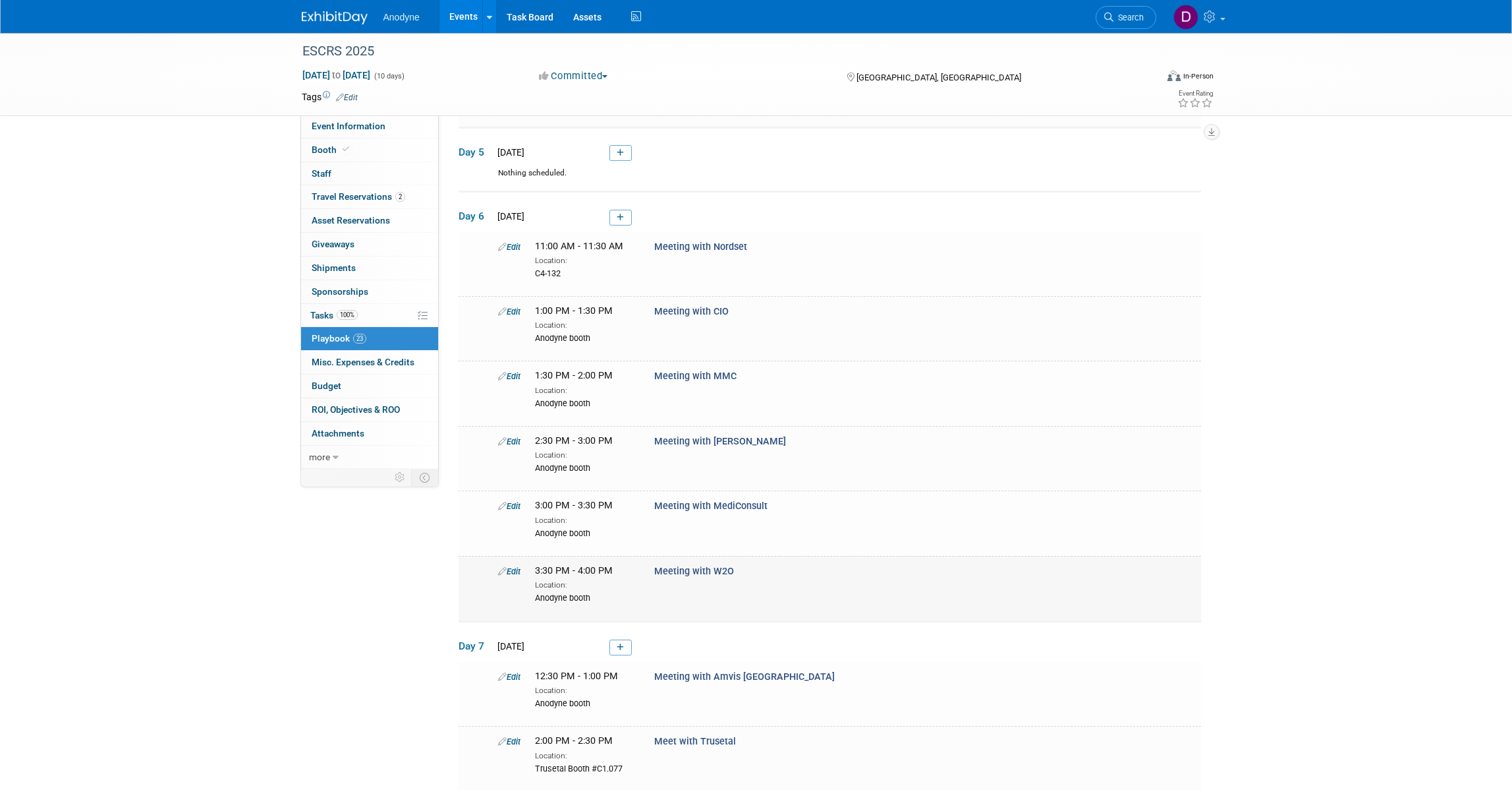
click at [516, 576] on link "Edit" at bounding box center [509, 571] width 22 height 10
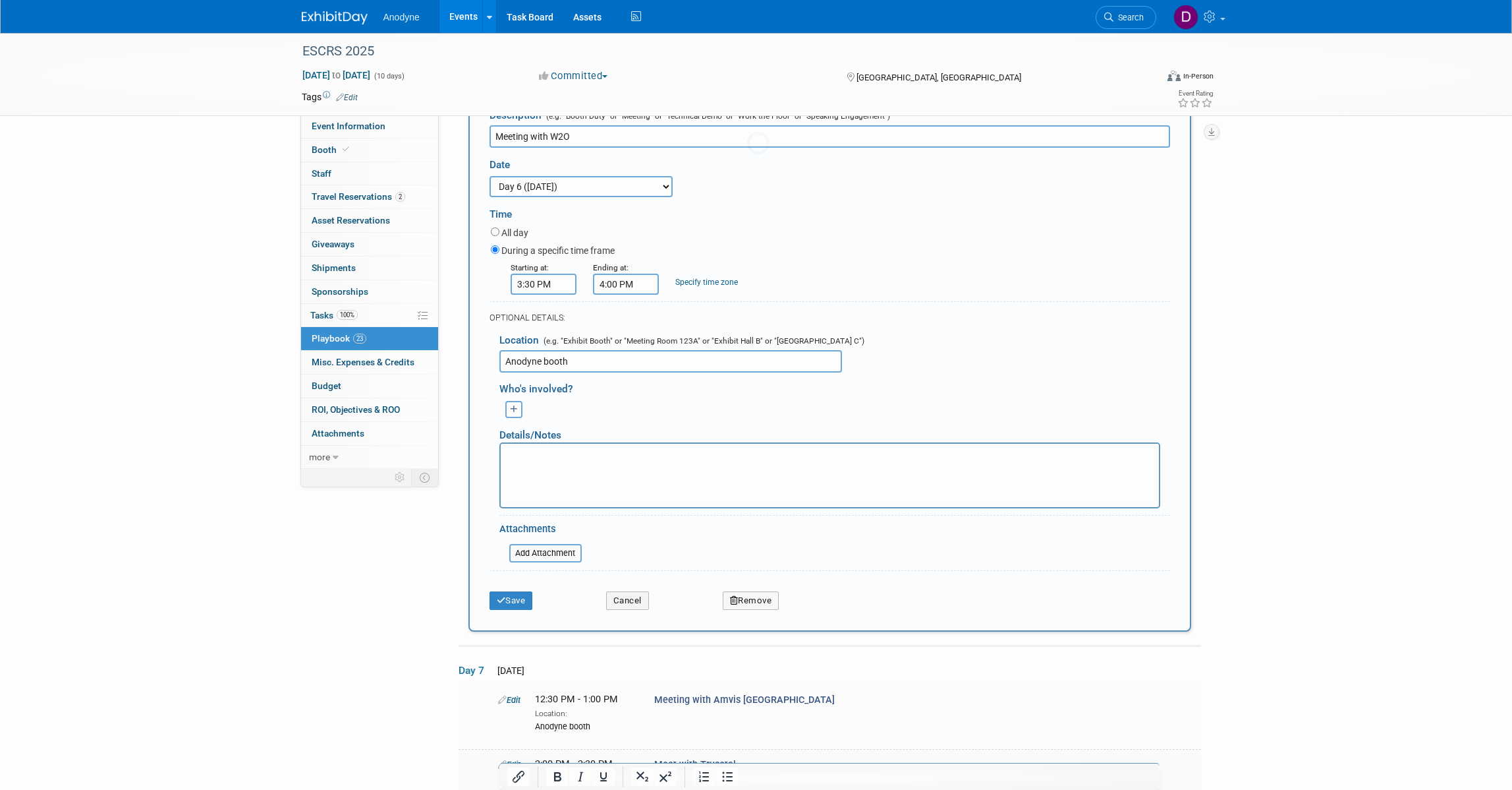
scroll to position [0, 0]
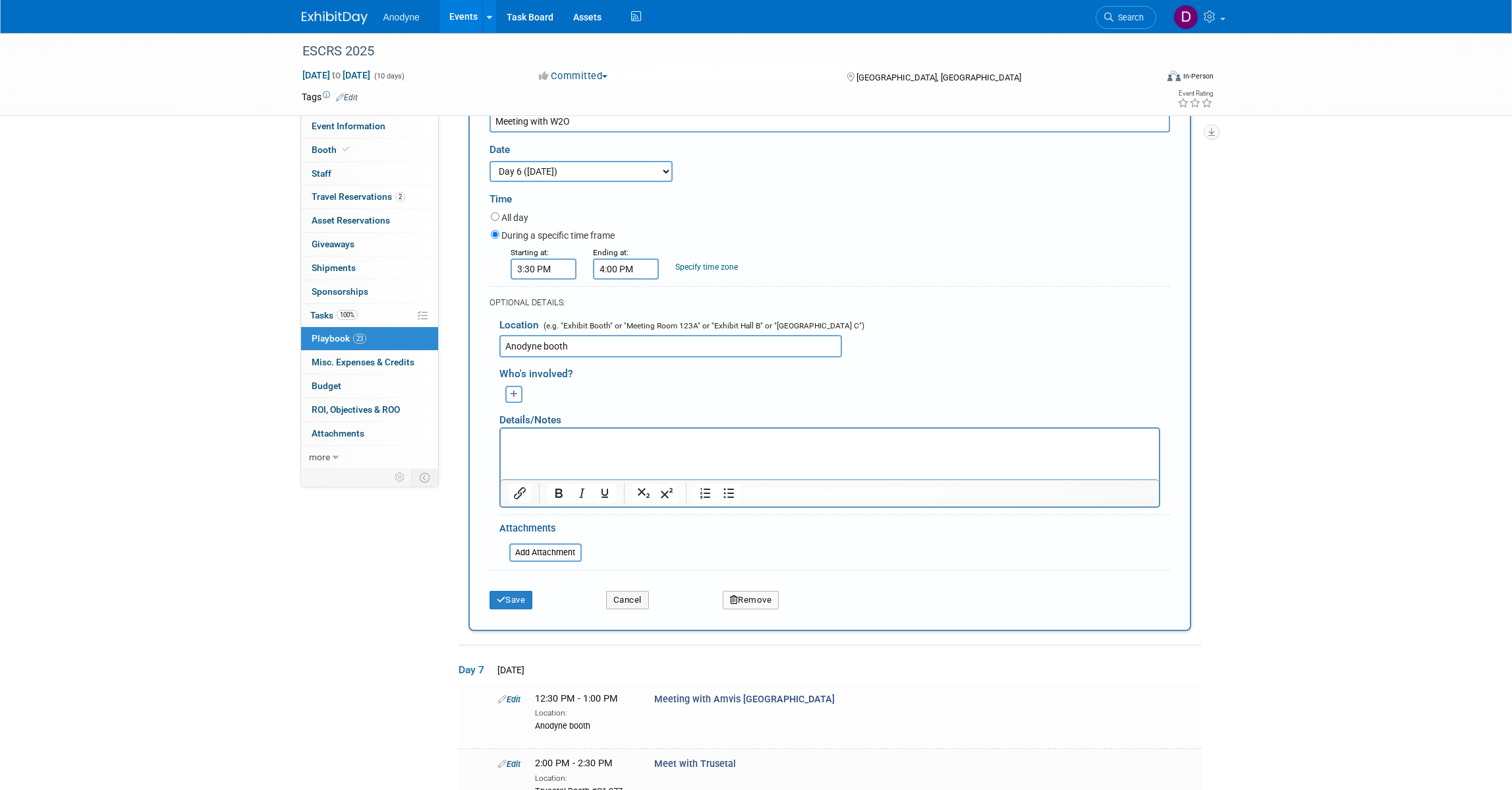
click at [746, 609] on button "Remove" at bounding box center [751, 600] width 57 height 19
click at [827, 621] on link "Yes" at bounding box center [824, 610] width 38 height 21
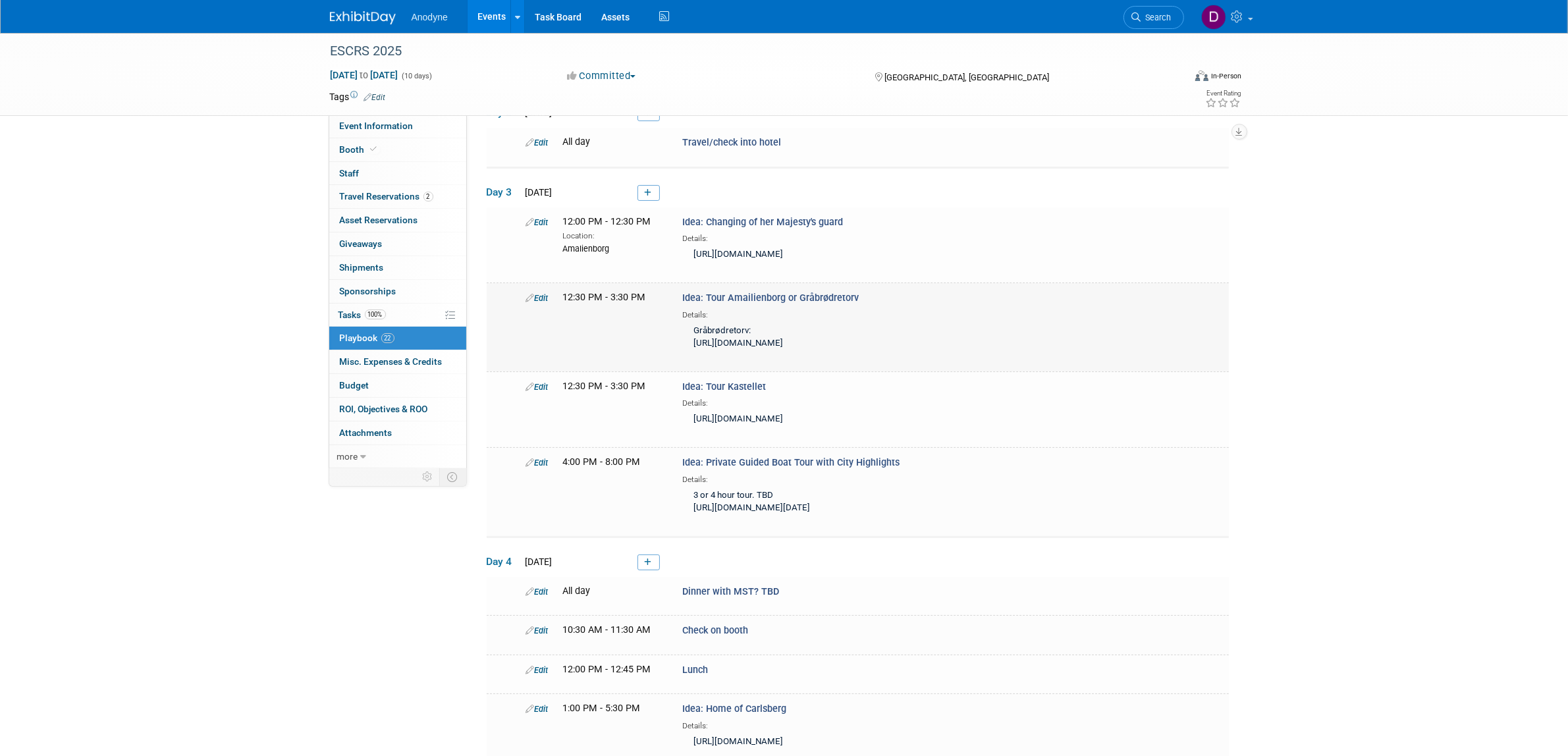
scroll to position [165, 0]
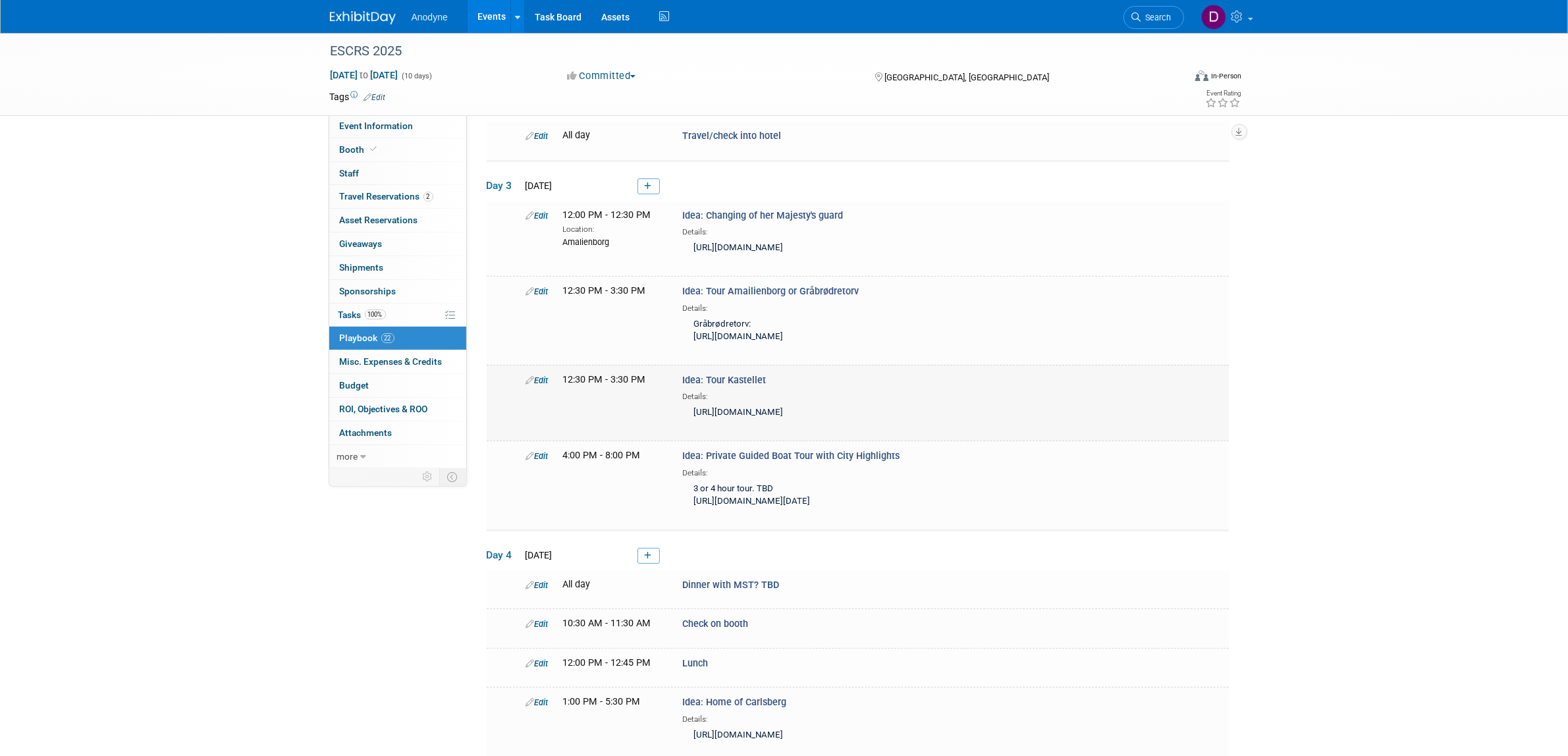
drag, startPoint x: 769, startPoint y: 416, endPoint x: 729, endPoint y: 419, distance: 40.1
click at [729, 419] on div "Idea: Tour Kastellet Details: https://www.tripadvisor.com/Attraction_Review-g18…" at bounding box center [851, 399] width 358 height 51
